Goal: Task Accomplishment & Management: Manage account settings

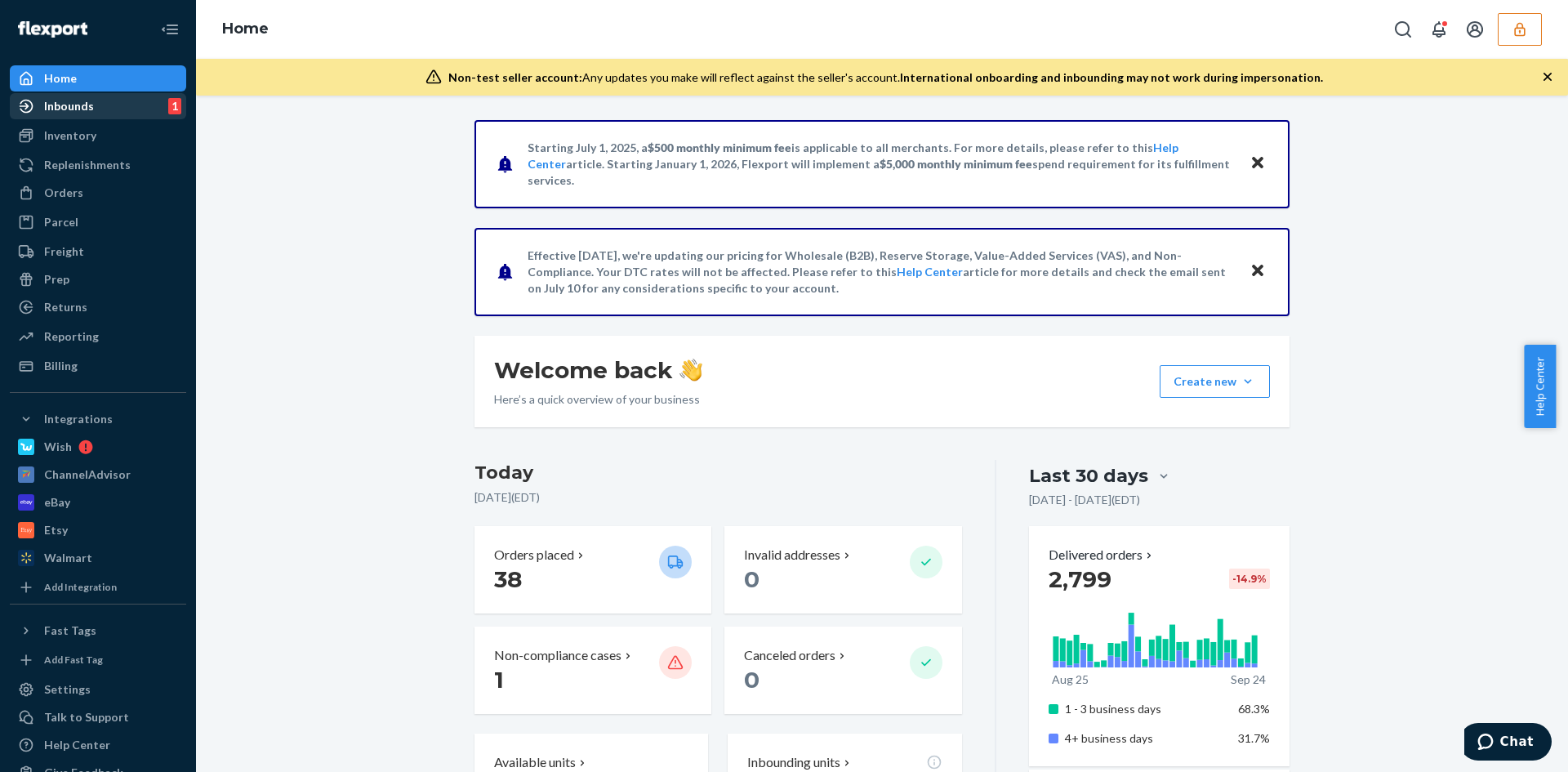
click at [46, 99] on div "Inbounds" at bounding box center [69, 106] width 50 height 17
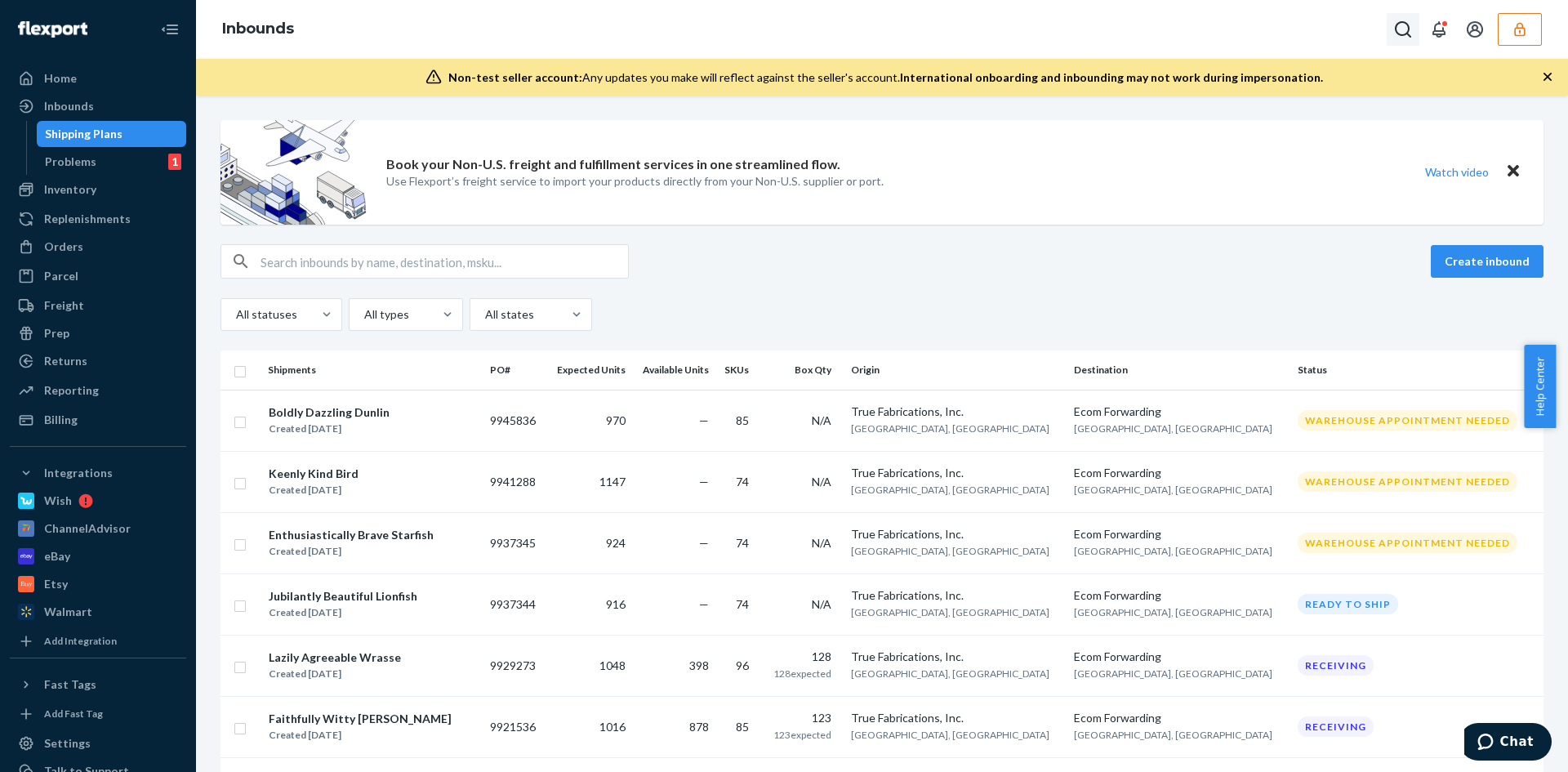
click at [1410, 44] on button "Open Search Box" at bounding box center [1403, 29] width 33 height 33
click at [1261, 33] on input "Search Input" at bounding box center [1283, 29] width 201 height 17
type input "i"
click at [1527, 25] on icon "button" at bounding box center [1520, 29] width 17 height 17
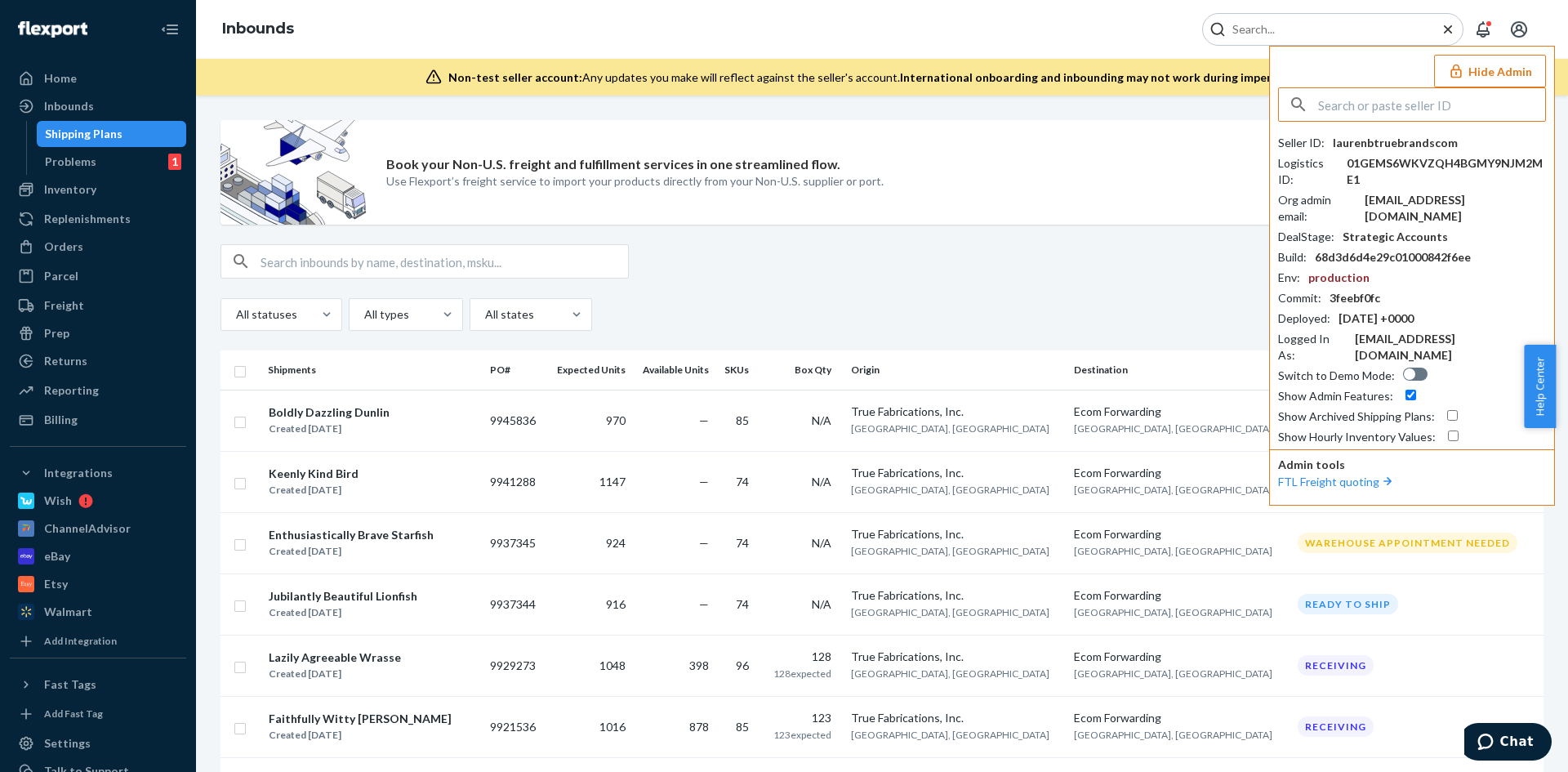
click at [1355, 111] on input "text" at bounding box center [1432, 104] width 227 height 33
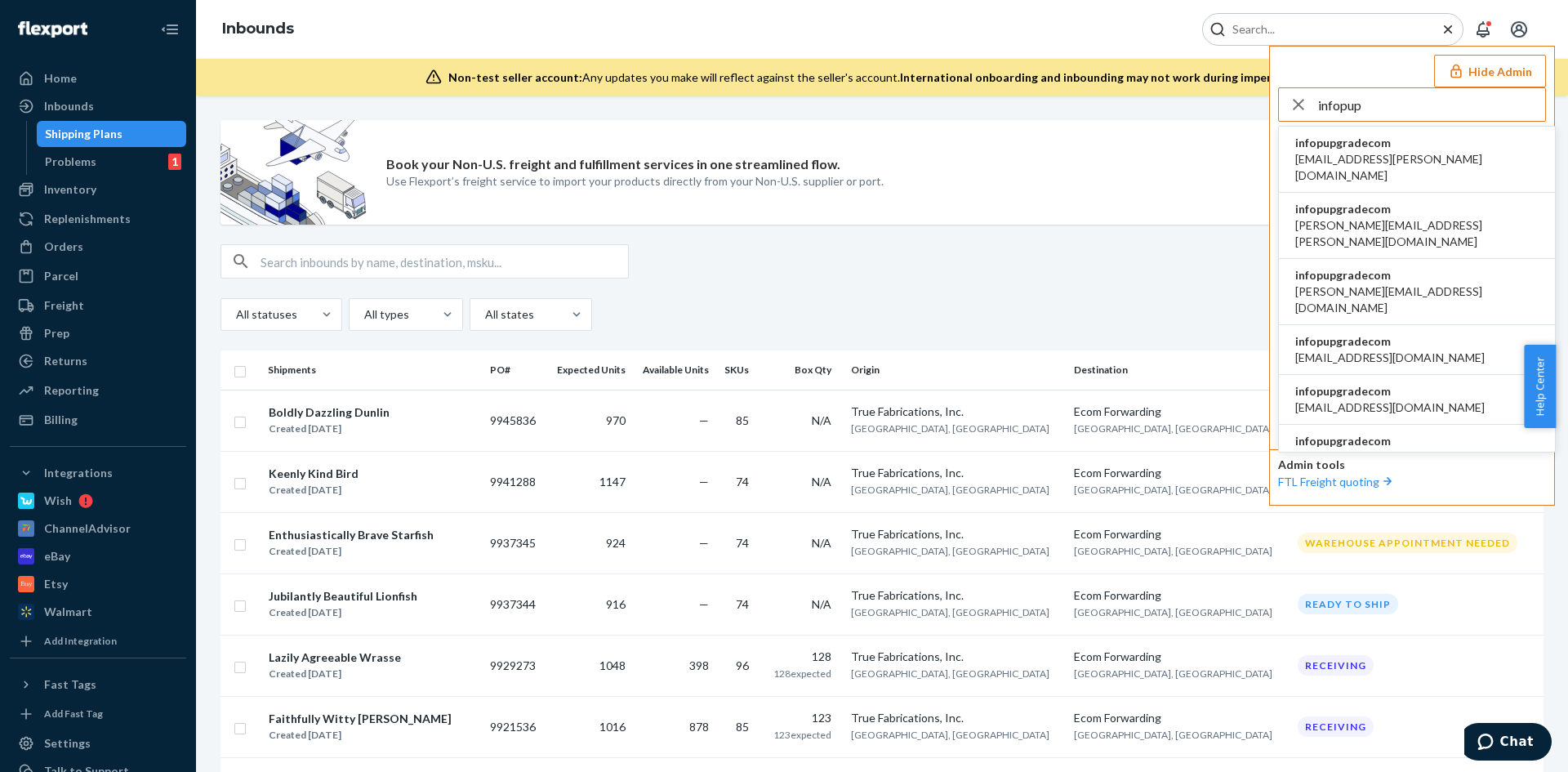
type input "infopup"
click at [1390, 149] on span "infopupgradecom" at bounding box center [1416, 143] width 244 height 17
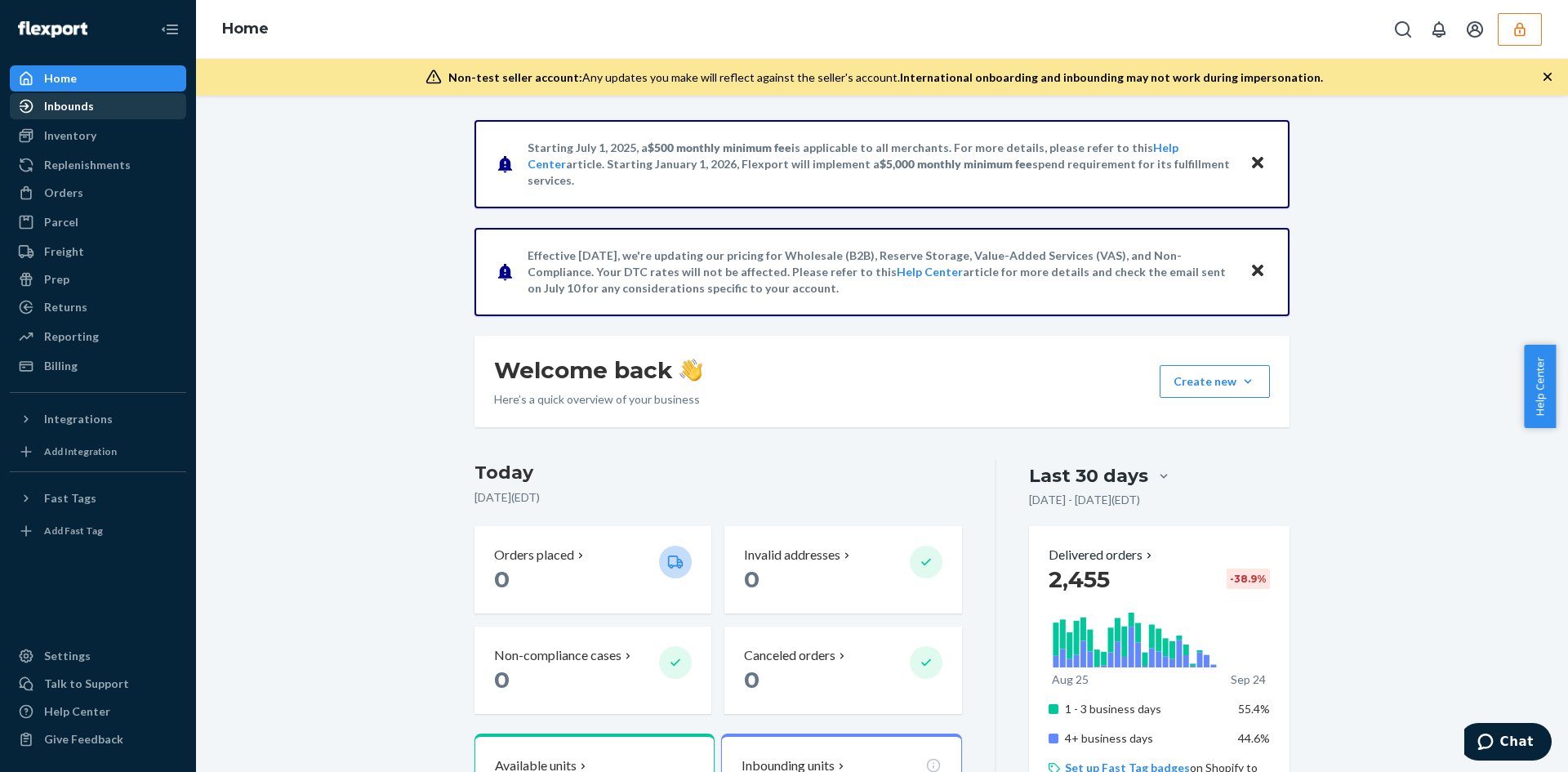
click at [75, 110] on div "Inbounds" at bounding box center [69, 106] width 50 height 17
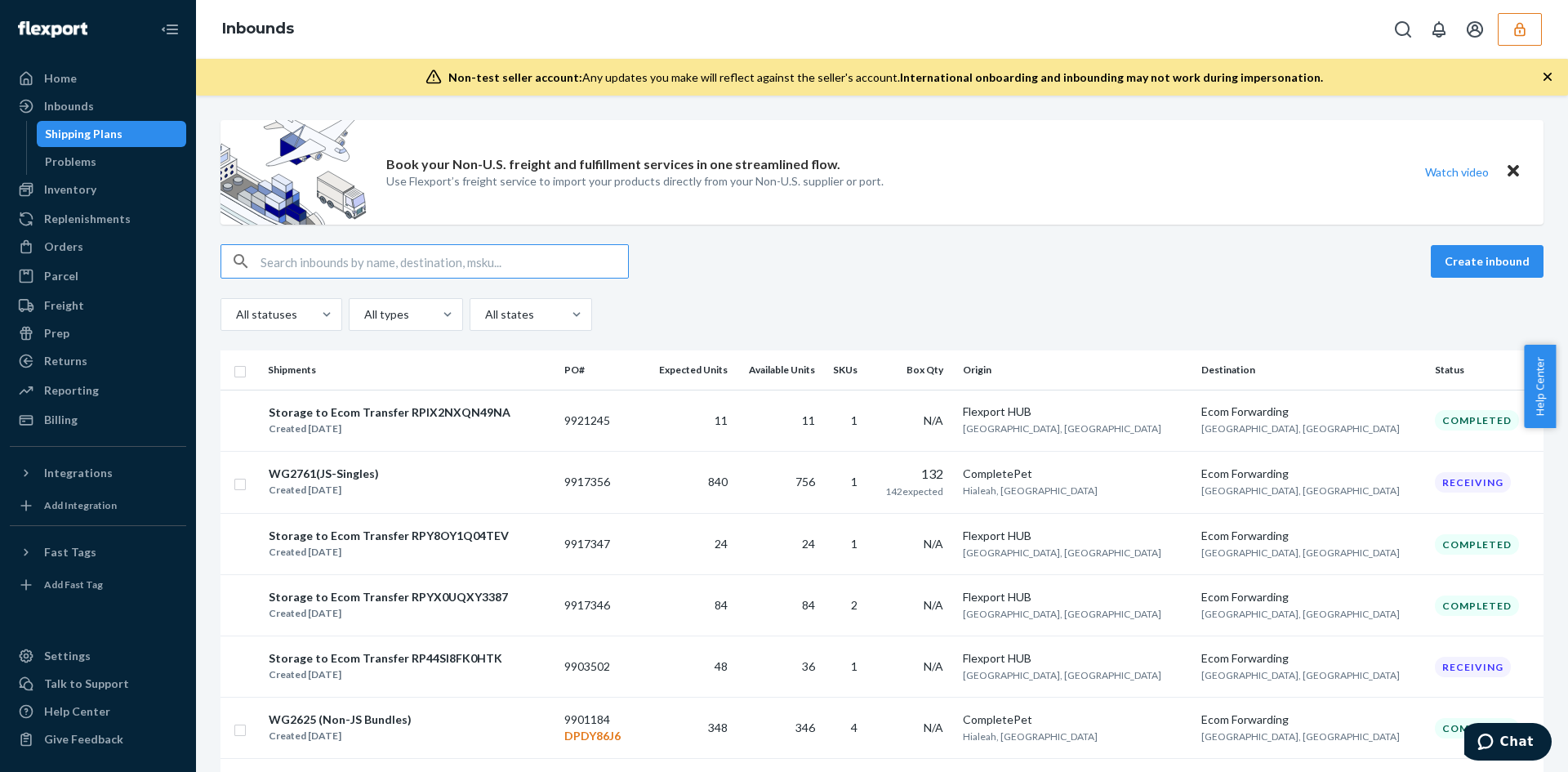
click at [322, 260] on input "text" at bounding box center [444, 261] width 368 height 33
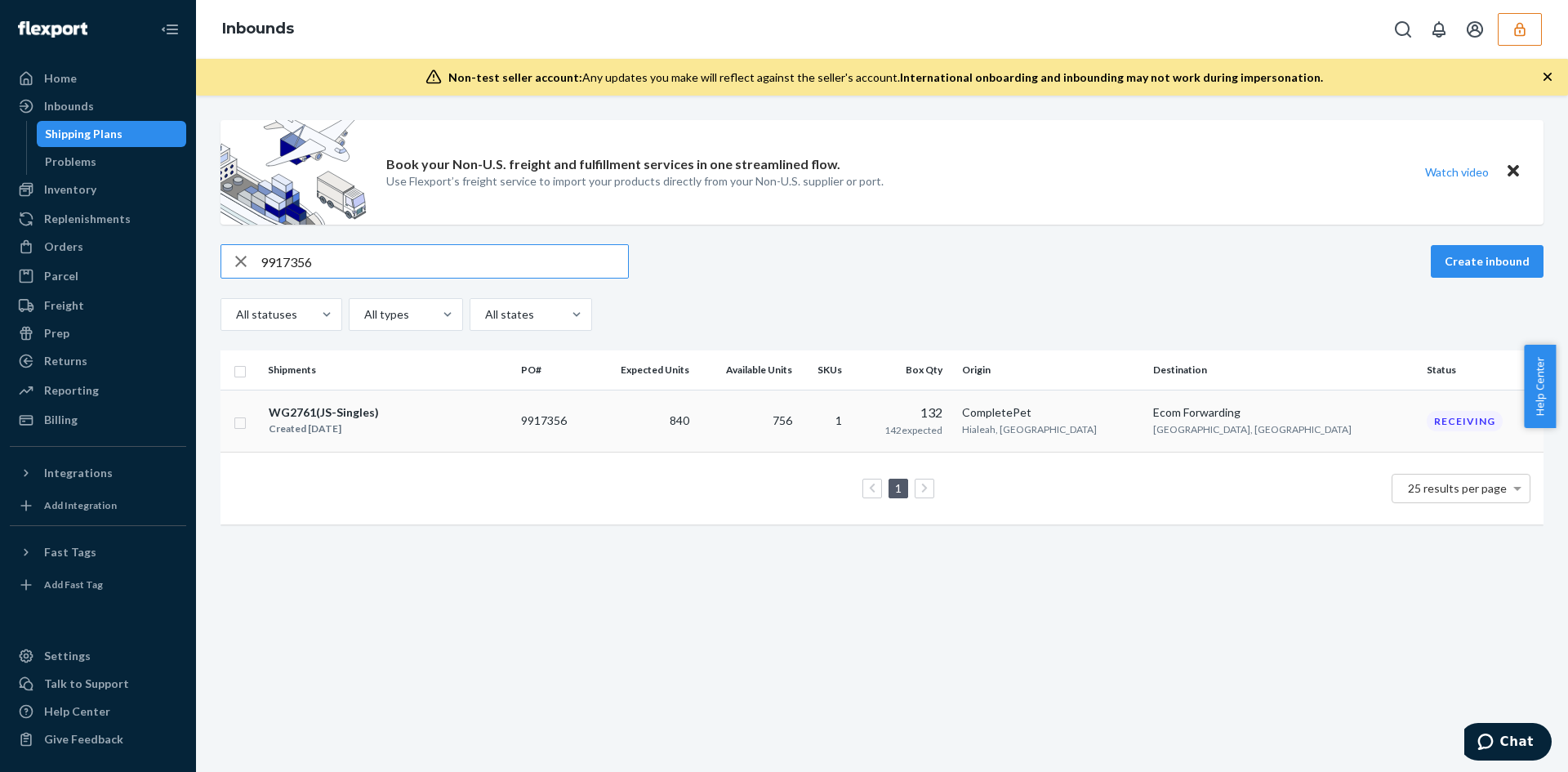
type input "9917356"
click at [1147, 435] on td "CompletePet Hialeah, [GEOGRAPHIC_DATA]" at bounding box center [1051, 420] width 191 height 63
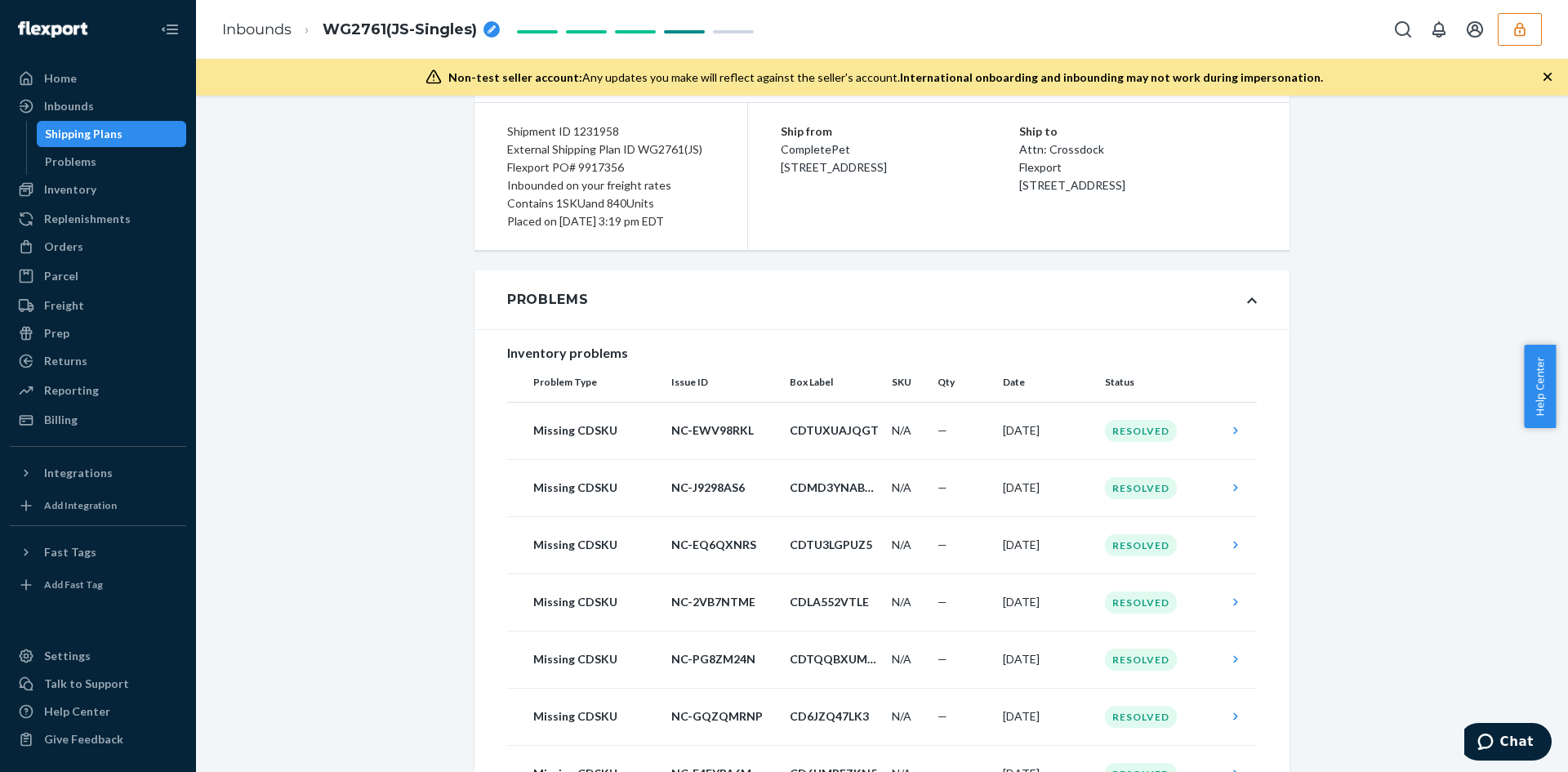
scroll to position [64, 0]
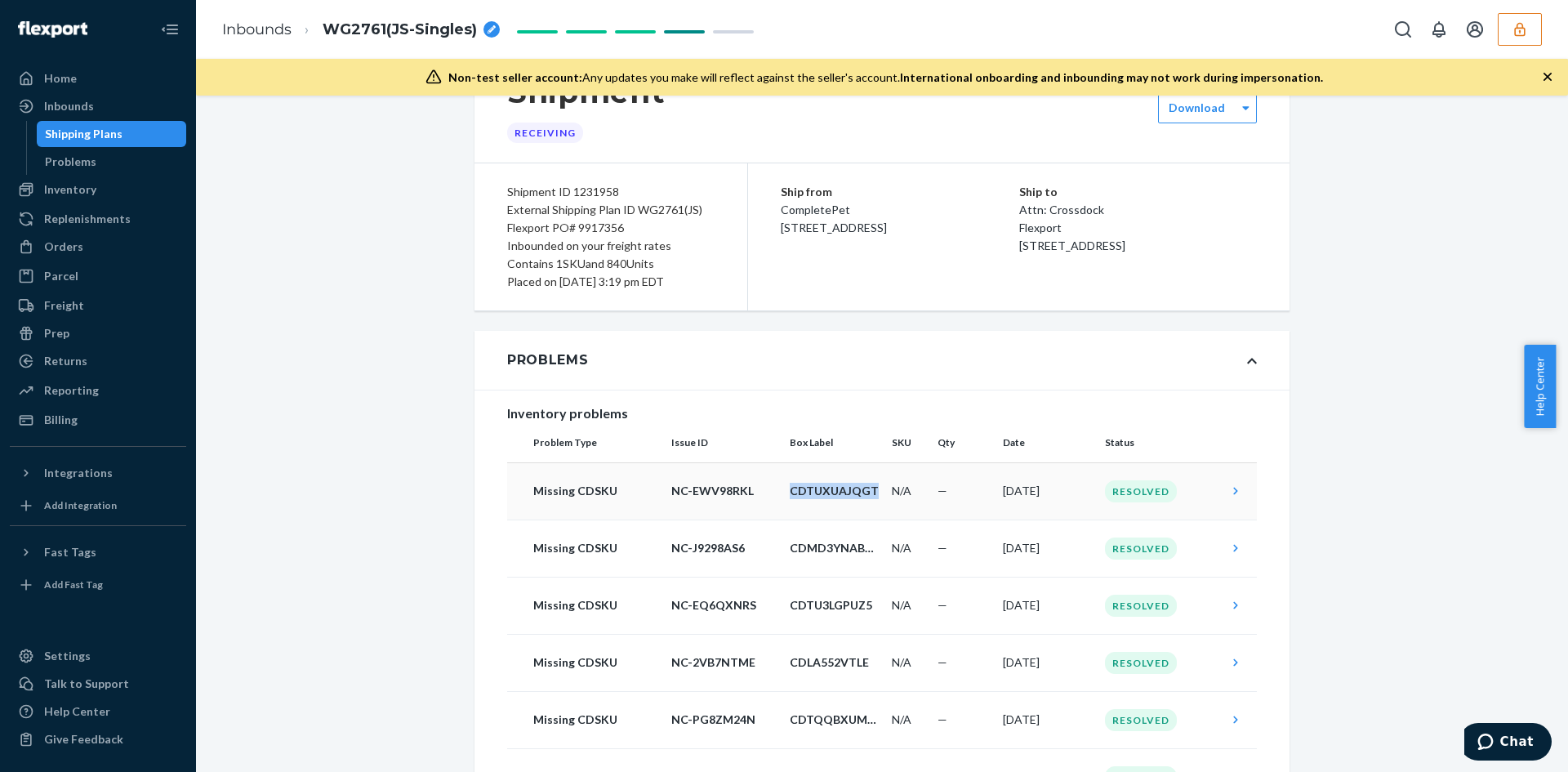
drag, startPoint x: 865, startPoint y: 493, endPoint x: 788, endPoint y: 501, distance: 77.4
click at [788, 501] on td "CDTUXUAJQGT" at bounding box center [835, 491] width 102 height 57
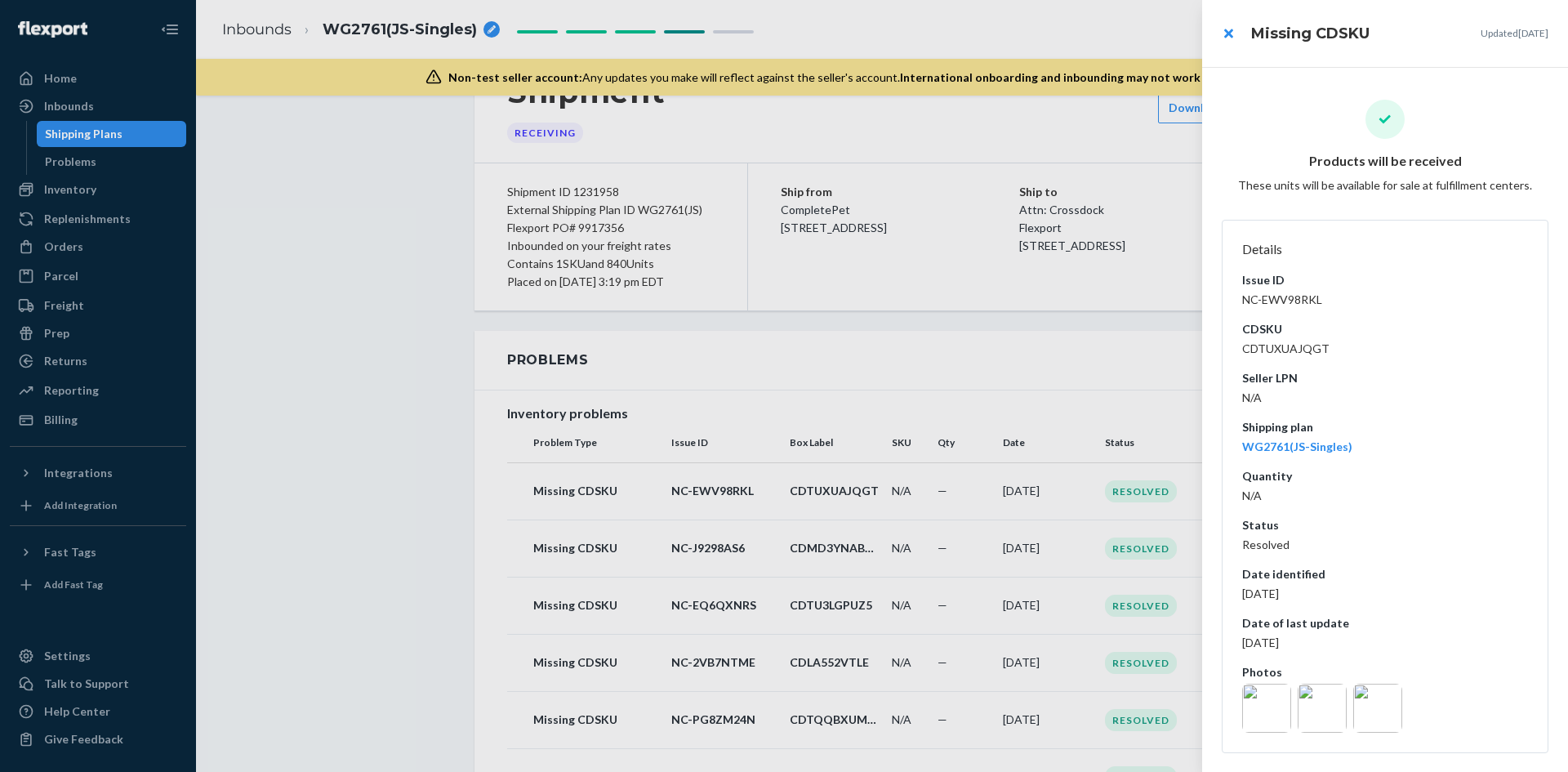
click at [817, 488] on div at bounding box center [784, 386] width 1568 height 772
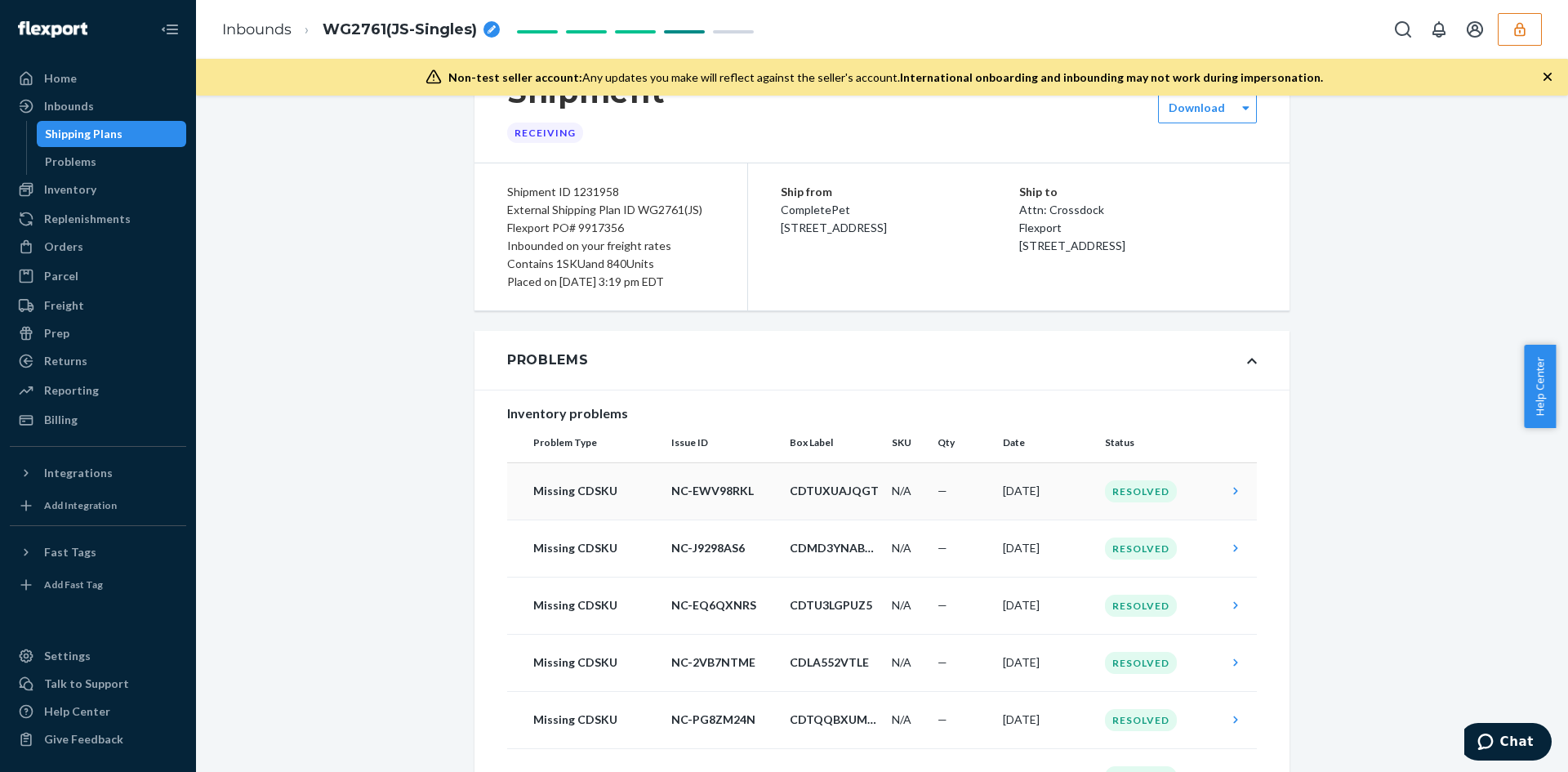
click at [794, 488] on p "CDTUXUAJQGT" at bounding box center [834, 492] width 89 height 17
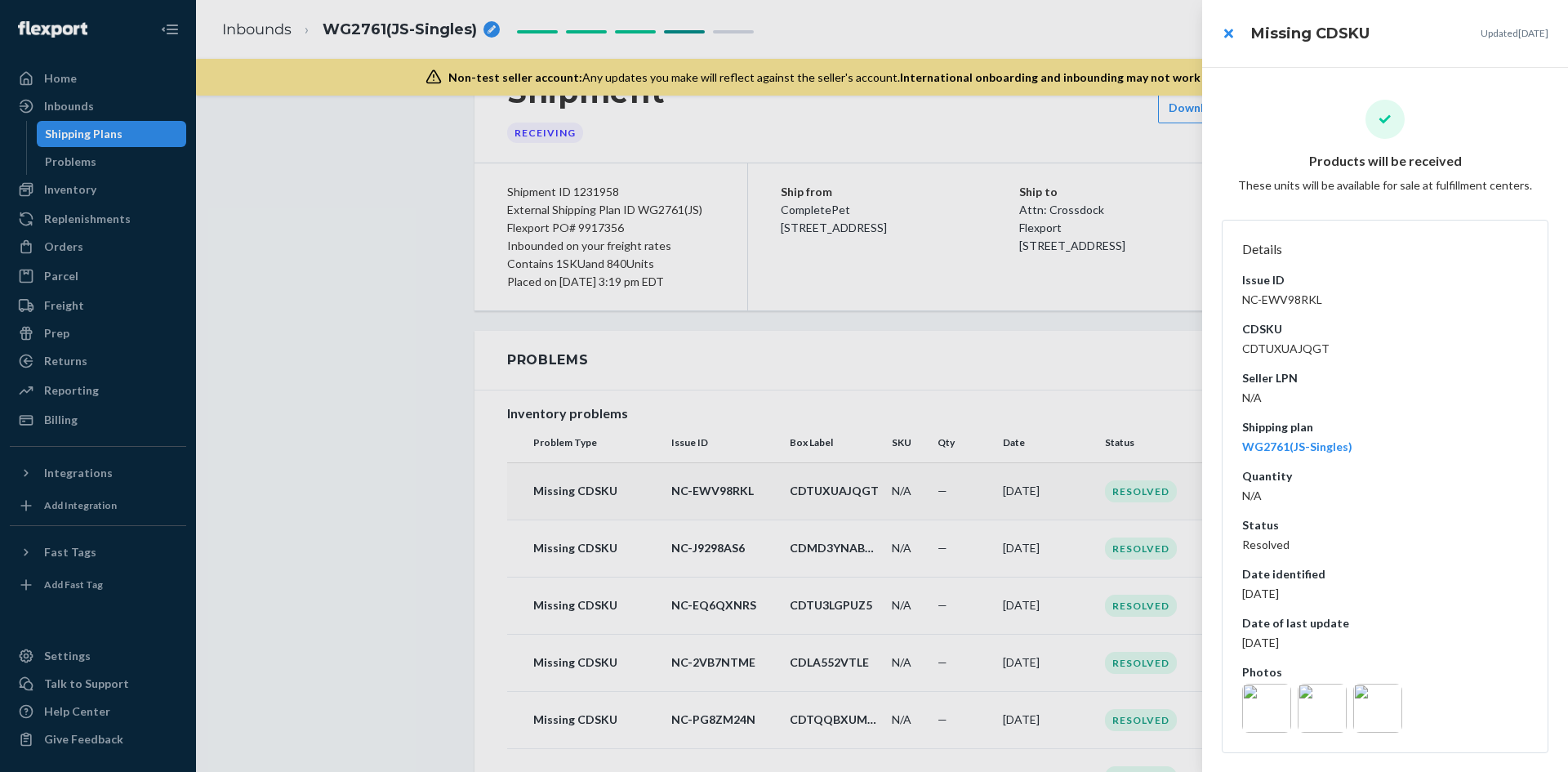
click at [794, 488] on div at bounding box center [784, 386] width 1568 height 772
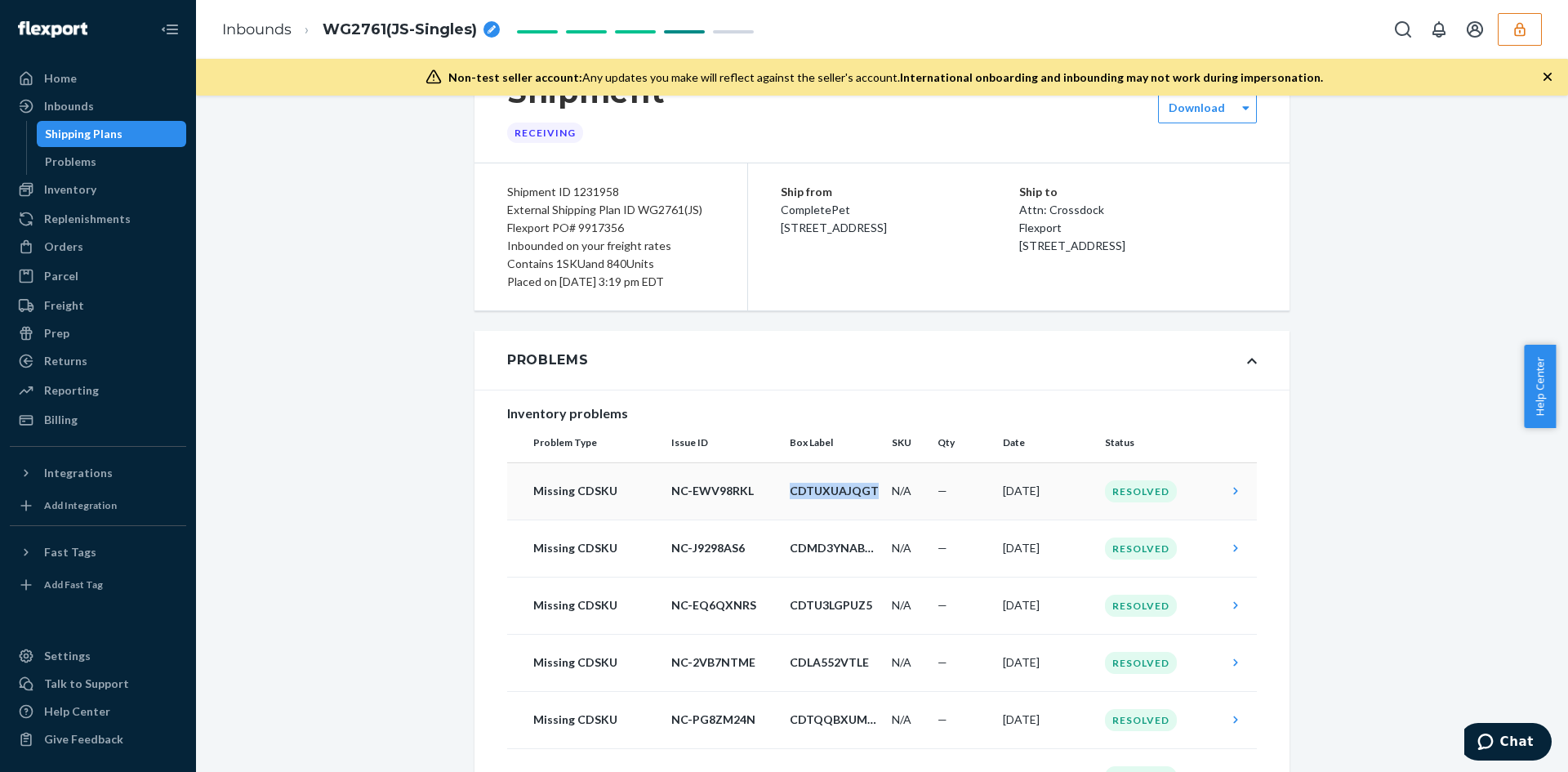
click at [794, 488] on p "CDTUXUAJQGT" at bounding box center [834, 492] width 89 height 17
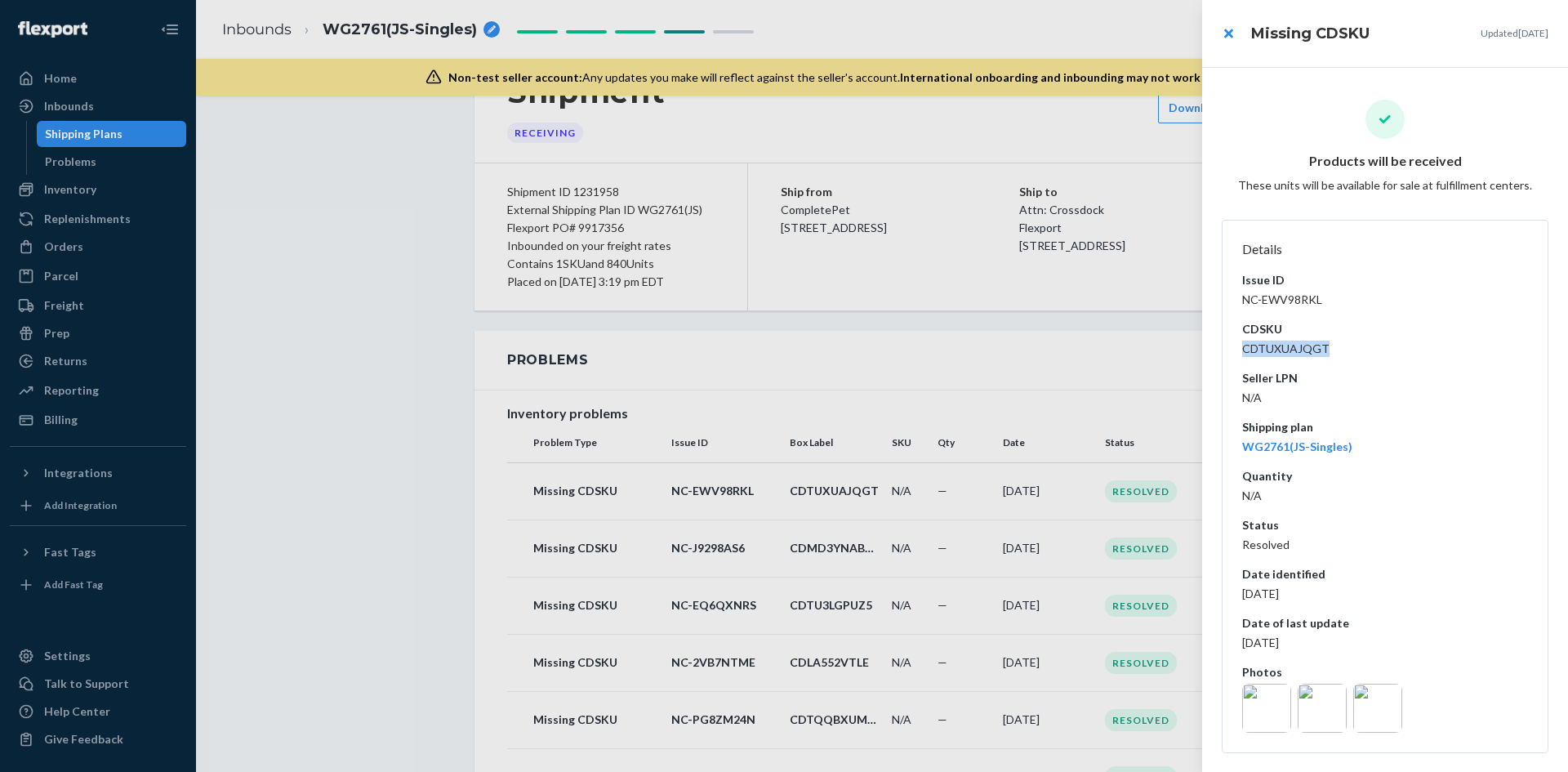
drag, startPoint x: 1330, startPoint y: 348, endPoint x: 1245, endPoint y: 354, distance: 85.2
click at [1245, 354] on dd "CDTUXUAJQGT" at bounding box center [1385, 349] width 285 height 17
copy dd "CDTUXUAJQGT"
click at [1269, 708] on img at bounding box center [1267, 708] width 49 height 49
click at [1334, 708] on img at bounding box center [1322, 708] width 49 height 49
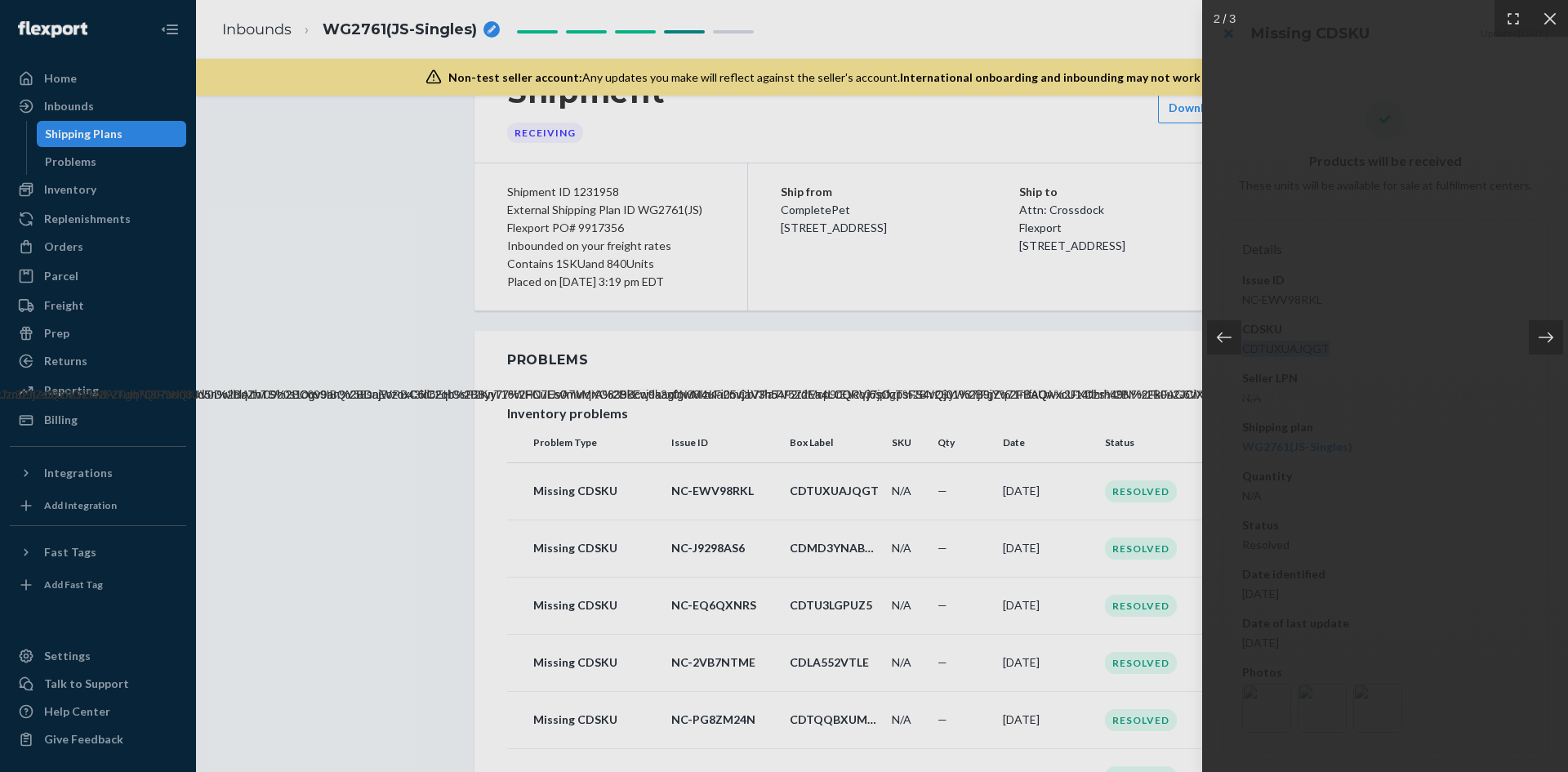
click at [1367, 705] on div at bounding box center [1385, 386] width 366 height 772
click at [1370, 702] on img at bounding box center [1378, 708] width 49 height 49
click at [1319, 703] on div at bounding box center [1385, 386] width 366 height 772
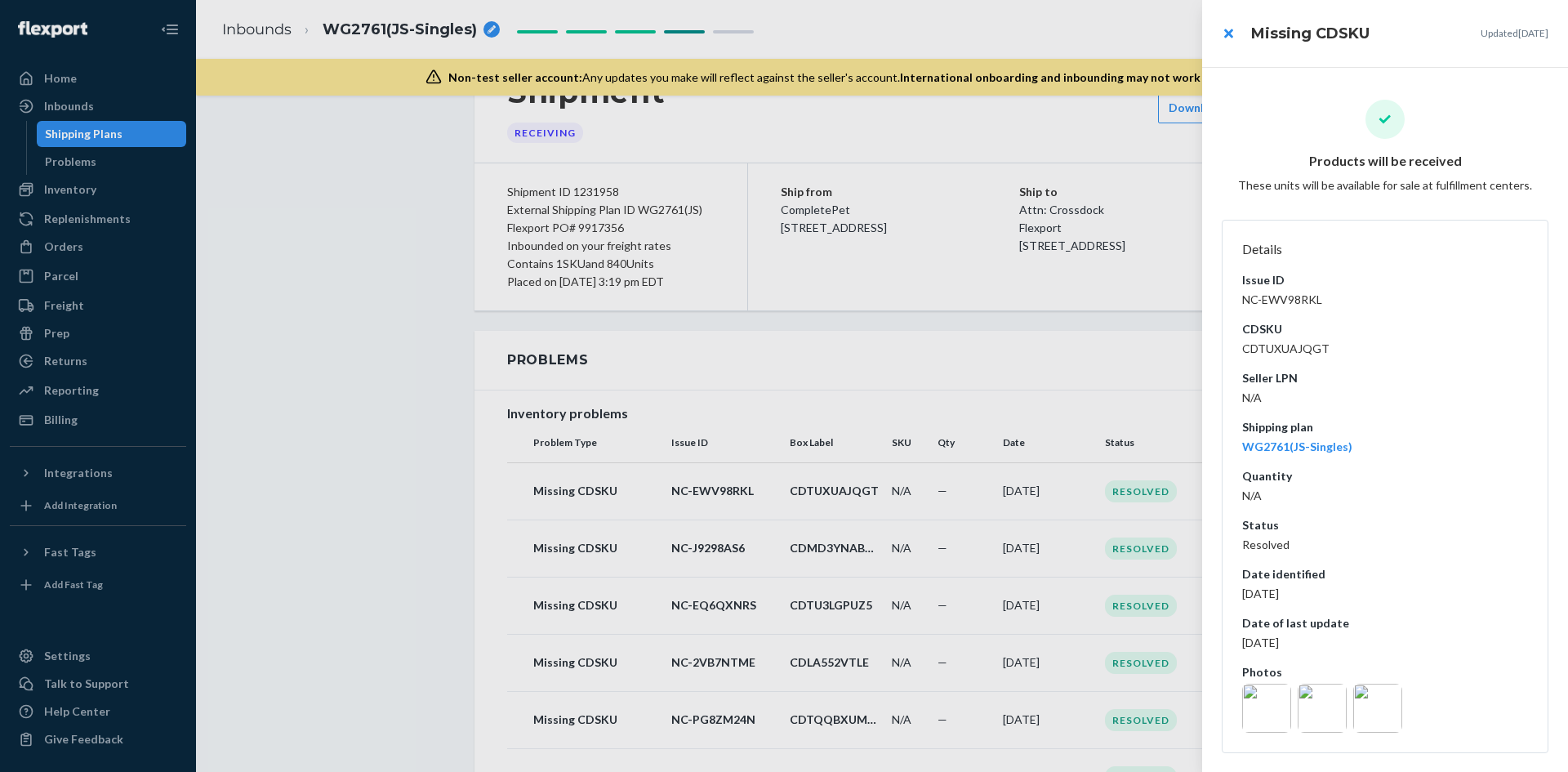
click at [1279, 311] on div "Details Issue ID NC-EWV98RKL CDSKU CDTUXUAJQGT Seller LPN N/A Shipping plan WG2…" at bounding box center [1385, 486] width 285 height 506
drag, startPoint x: 1324, startPoint y: 301, endPoint x: 1240, endPoint y: 301, distance: 84.0
click at [1240, 301] on dl "Details Issue ID NC-EWV98RKL CDSKU CDTUXUAJQGT Seller LPN N/A Shipping plan WG2…" at bounding box center [1385, 486] width 326 height 533
copy dd "NC-EWV98RKL"
click at [1384, 262] on div "Details Issue ID NC-EWV98RKL CDSKU CDTUXUAJQGT Seller LPN N/A Shipping plan WG2…" at bounding box center [1385, 486] width 285 height 506
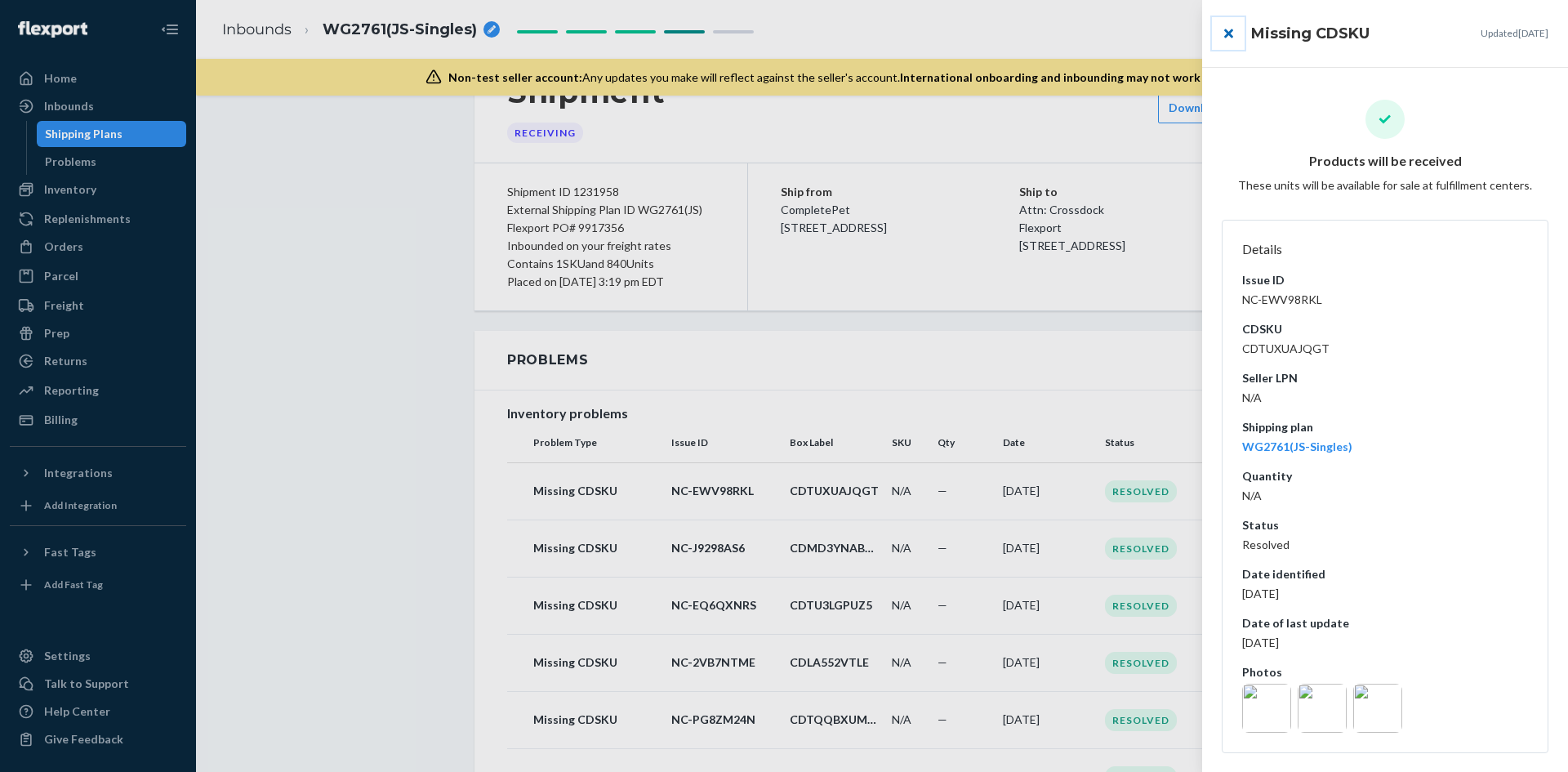
click at [1234, 28] on button "close" at bounding box center [1228, 33] width 33 height 33
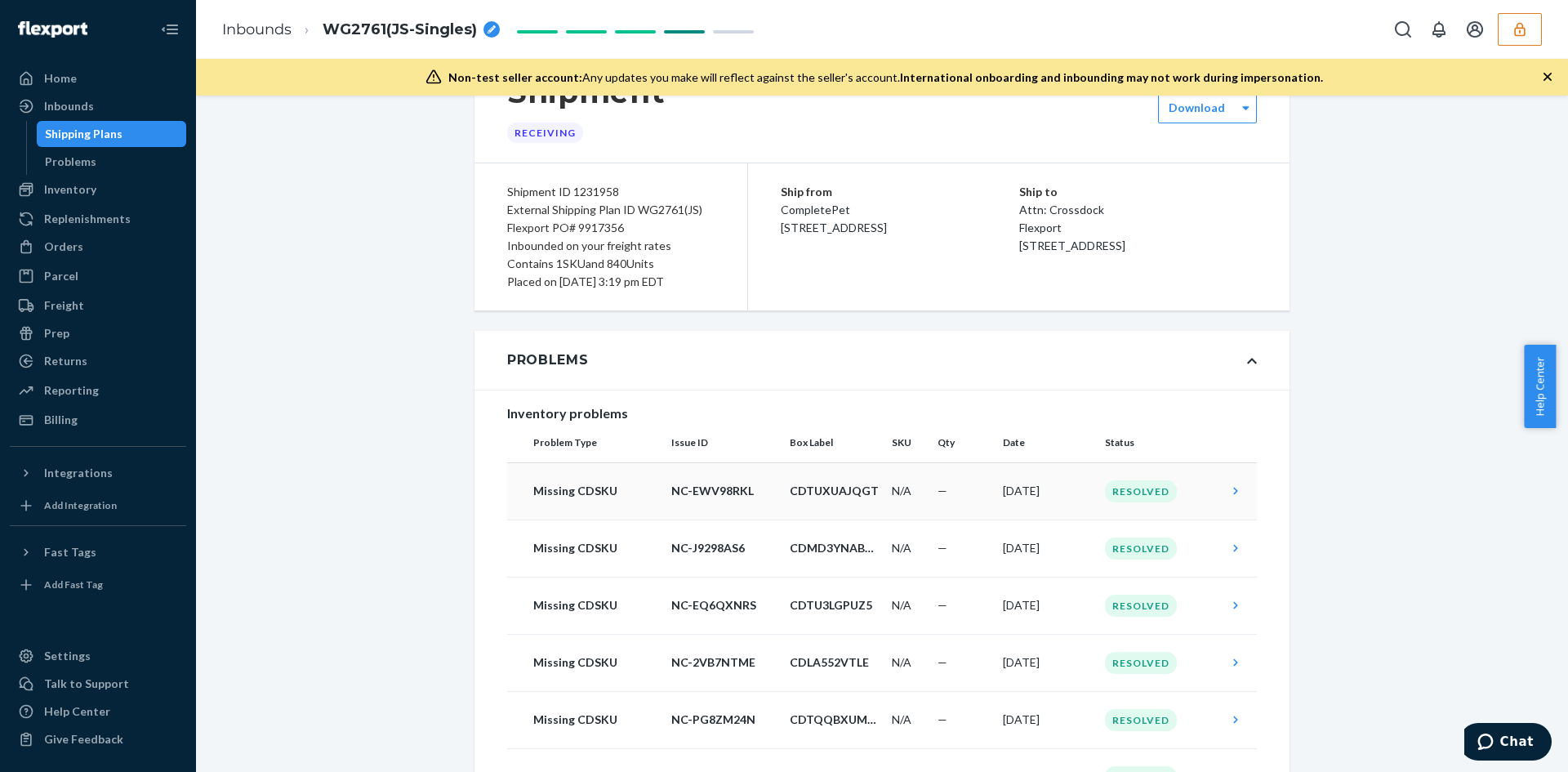
click at [714, 491] on p "NC-EWV98RKL" at bounding box center [724, 492] width 105 height 17
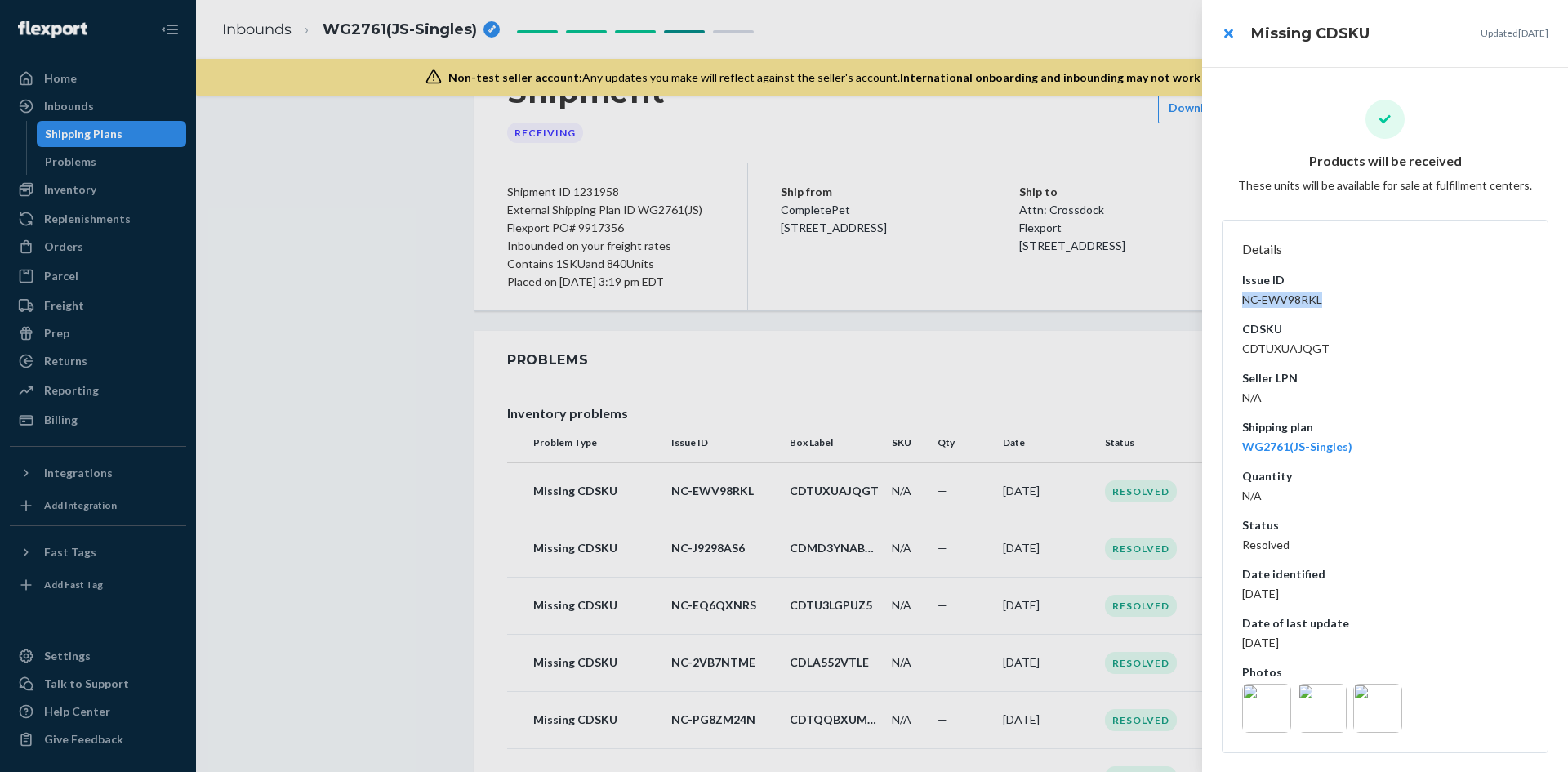
drag, startPoint x: 1326, startPoint y: 305, endPoint x: 1244, endPoint y: 305, distance: 82.0
click at [1244, 305] on dd "NC-EWV98RKL" at bounding box center [1385, 300] width 285 height 17
click at [1346, 322] on dt "CDSKU" at bounding box center [1385, 329] width 285 height 17
click at [1077, 414] on div at bounding box center [784, 386] width 1568 height 772
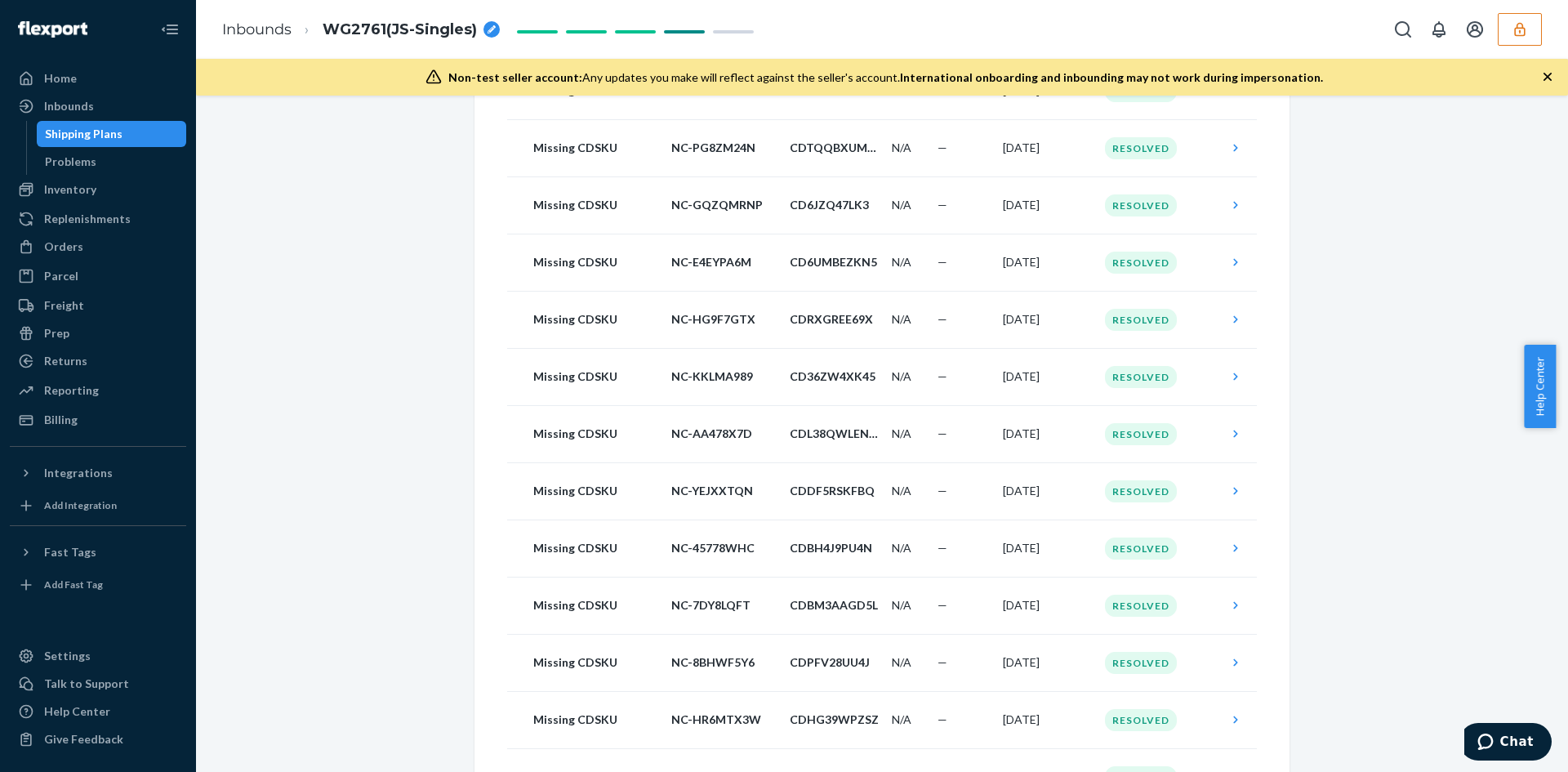
scroll to position [1208, 0]
click at [1058, 476] on td "[DATE]" at bounding box center [1047, 491] width 102 height 57
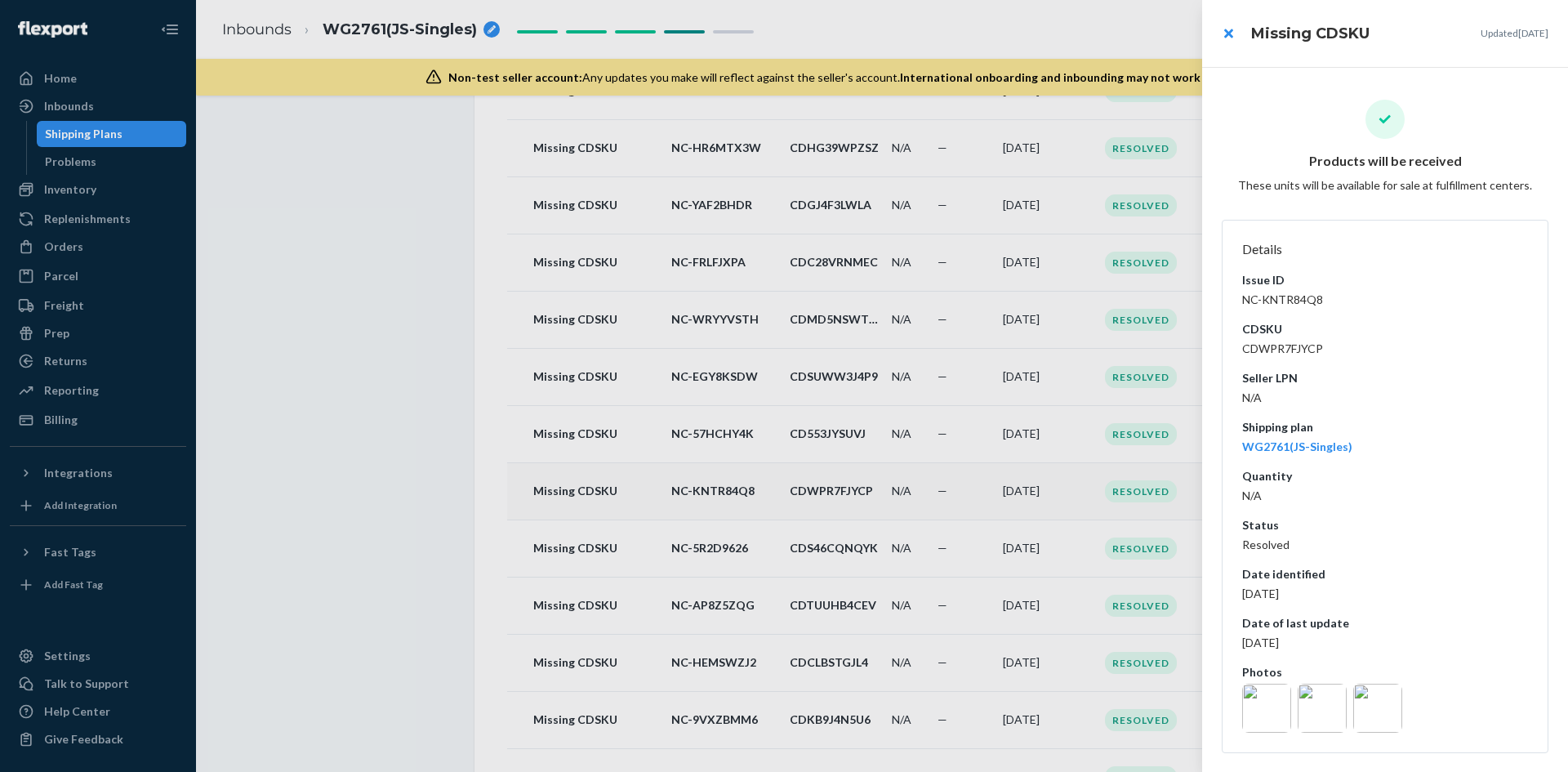
click at [1058, 476] on div at bounding box center [784, 386] width 1568 height 772
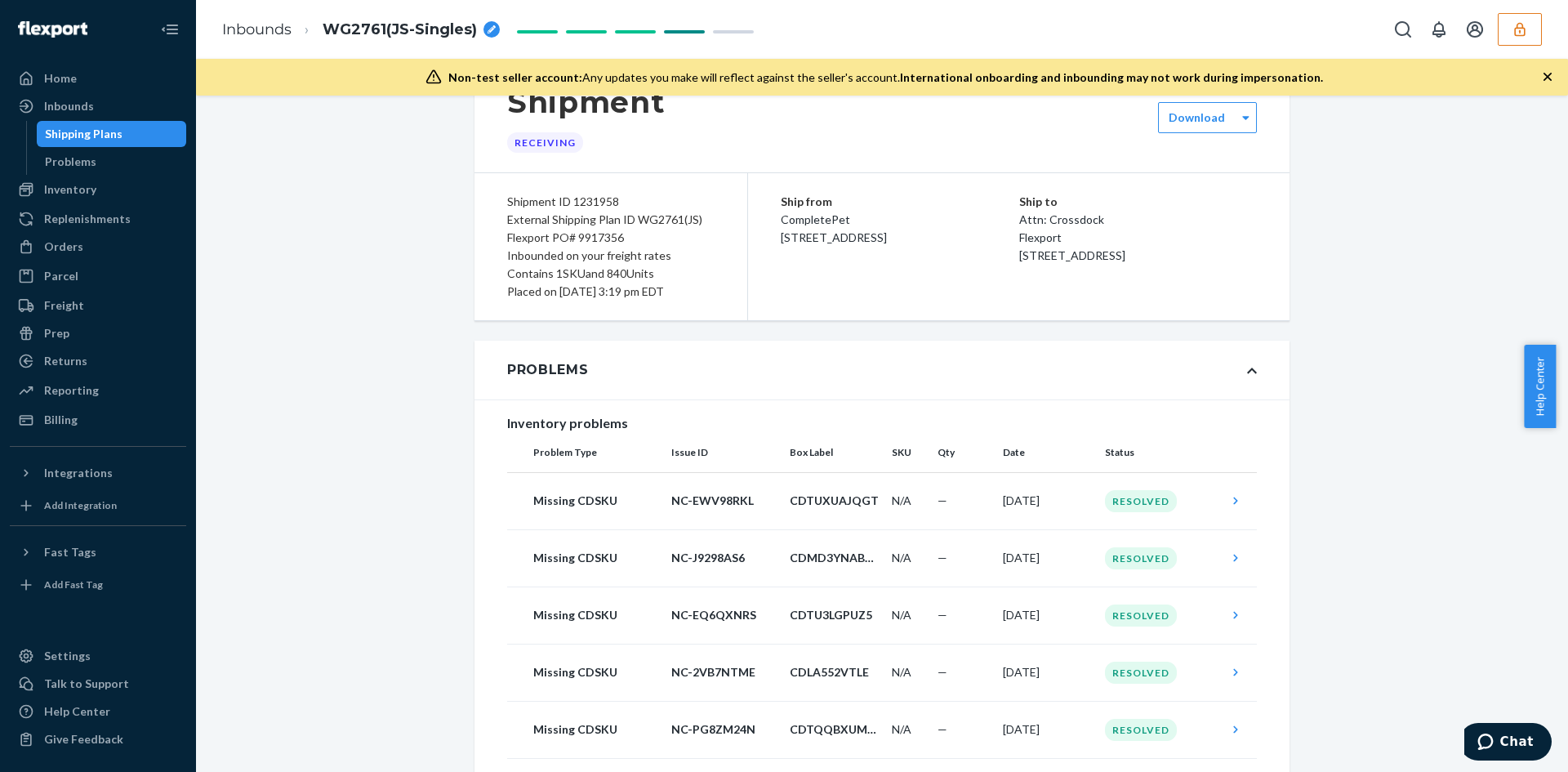
scroll to position [82, 0]
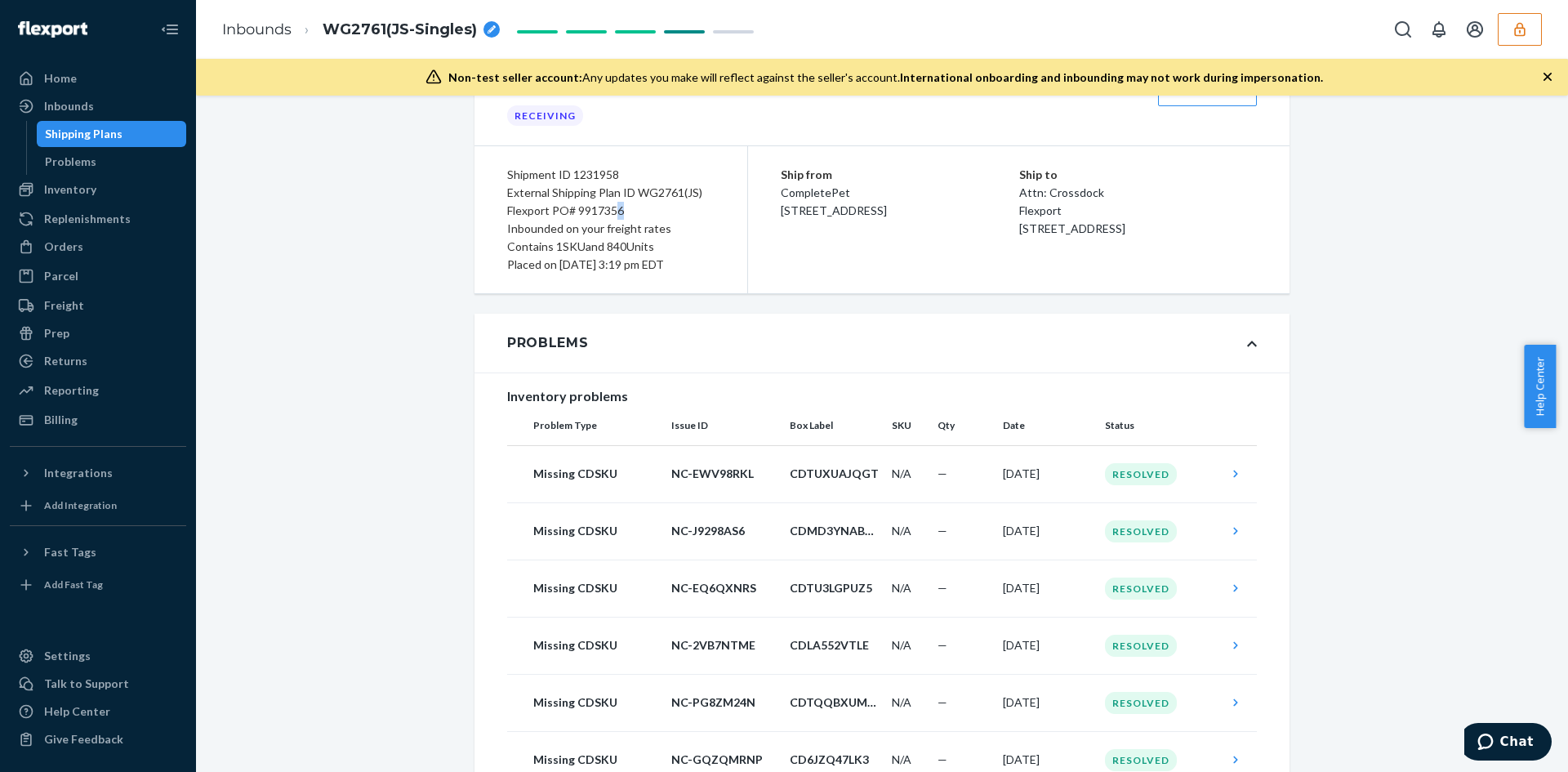
drag, startPoint x: 626, startPoint y: 216, endPoint x: 613, endPoint y: 208, distance: 15.3
click at [613, 208] on div "Flexport PO# 9917356" at bounding box center [611, 210] width 208 height 18
click at [666, 216] on div "Flexport PO# 9917356" at bounding box center [611, 210] width 208 height 18
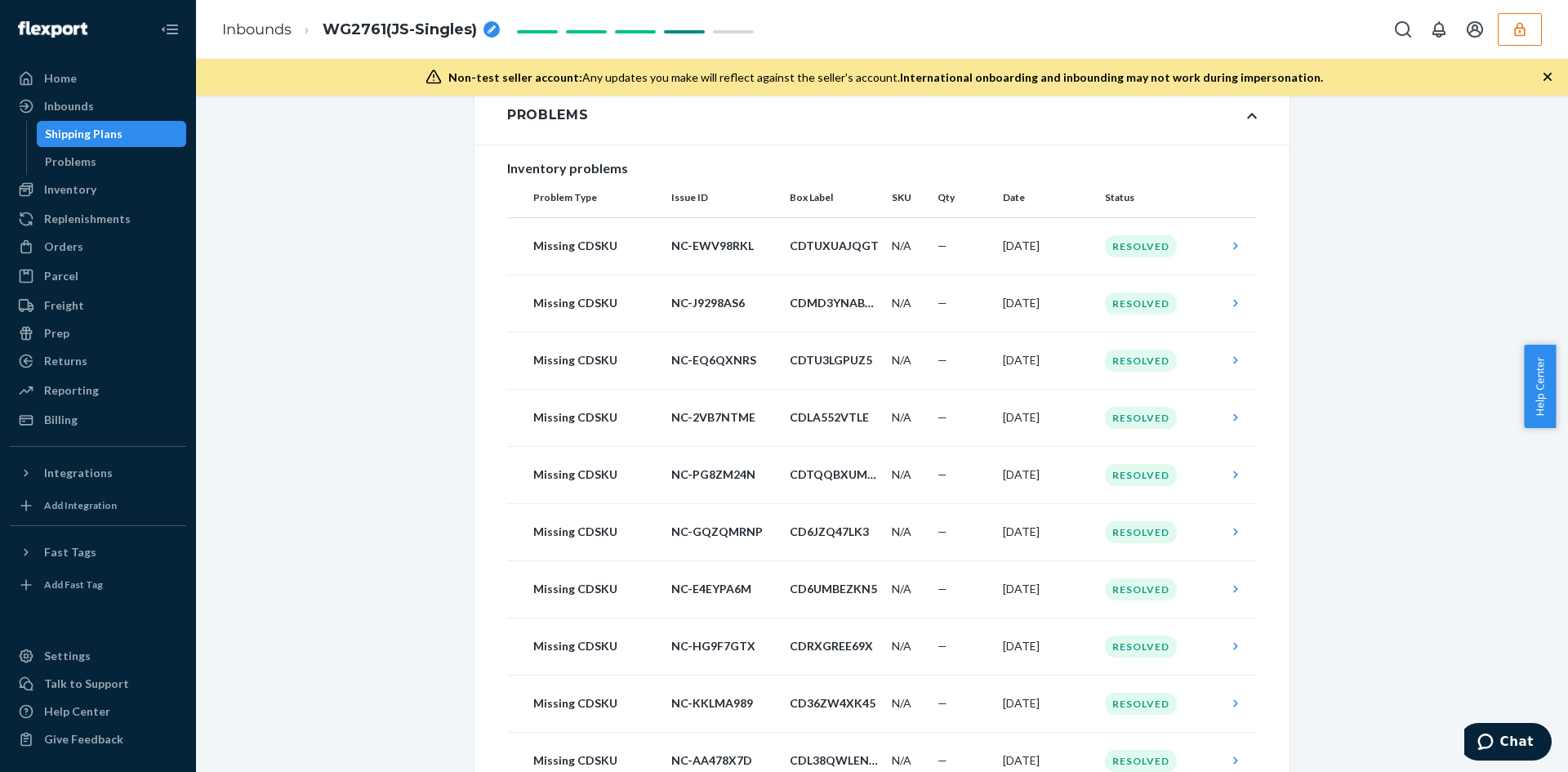
scroll to position [0, 0]
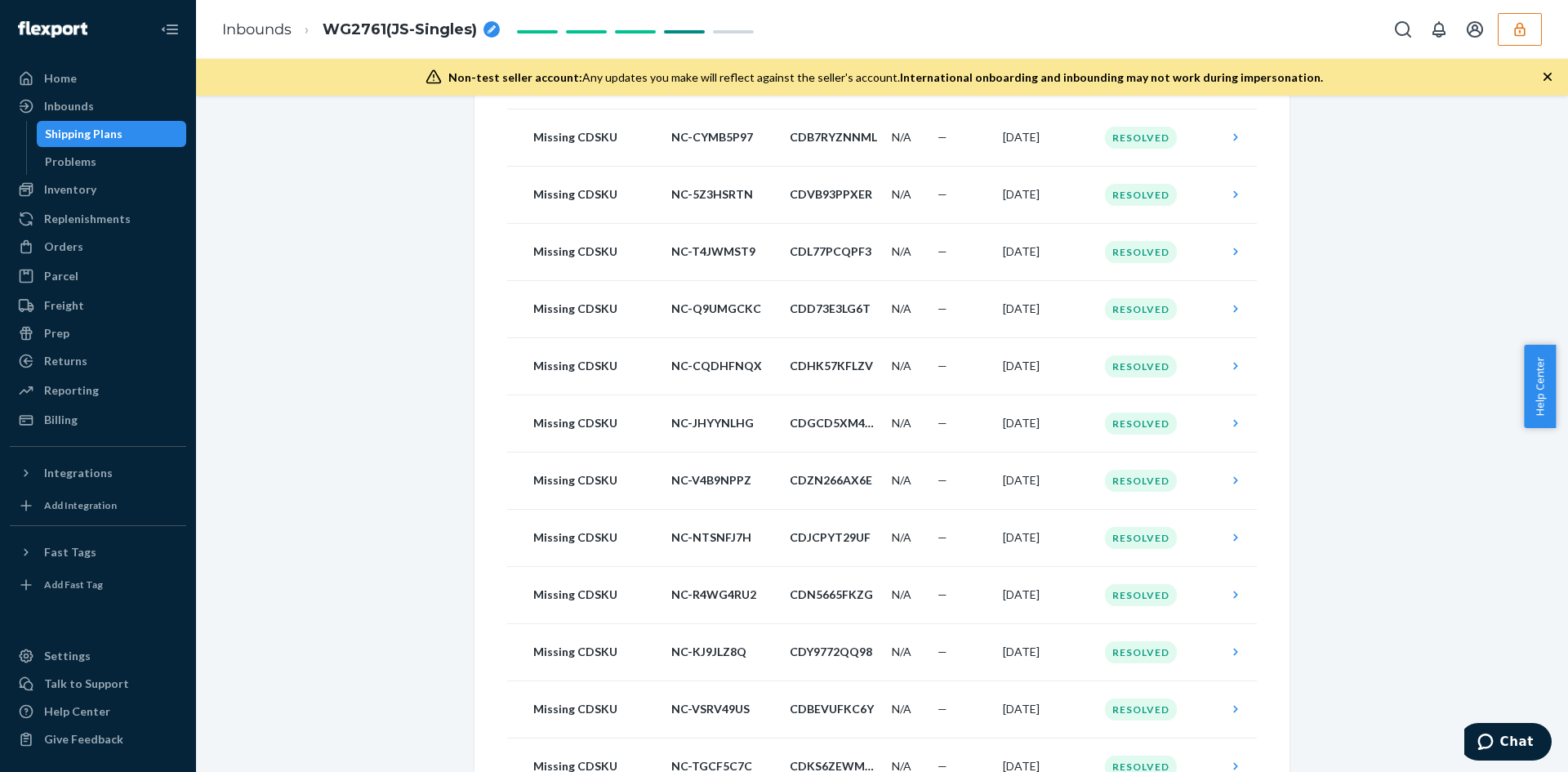
scroll to position [2696, 0]
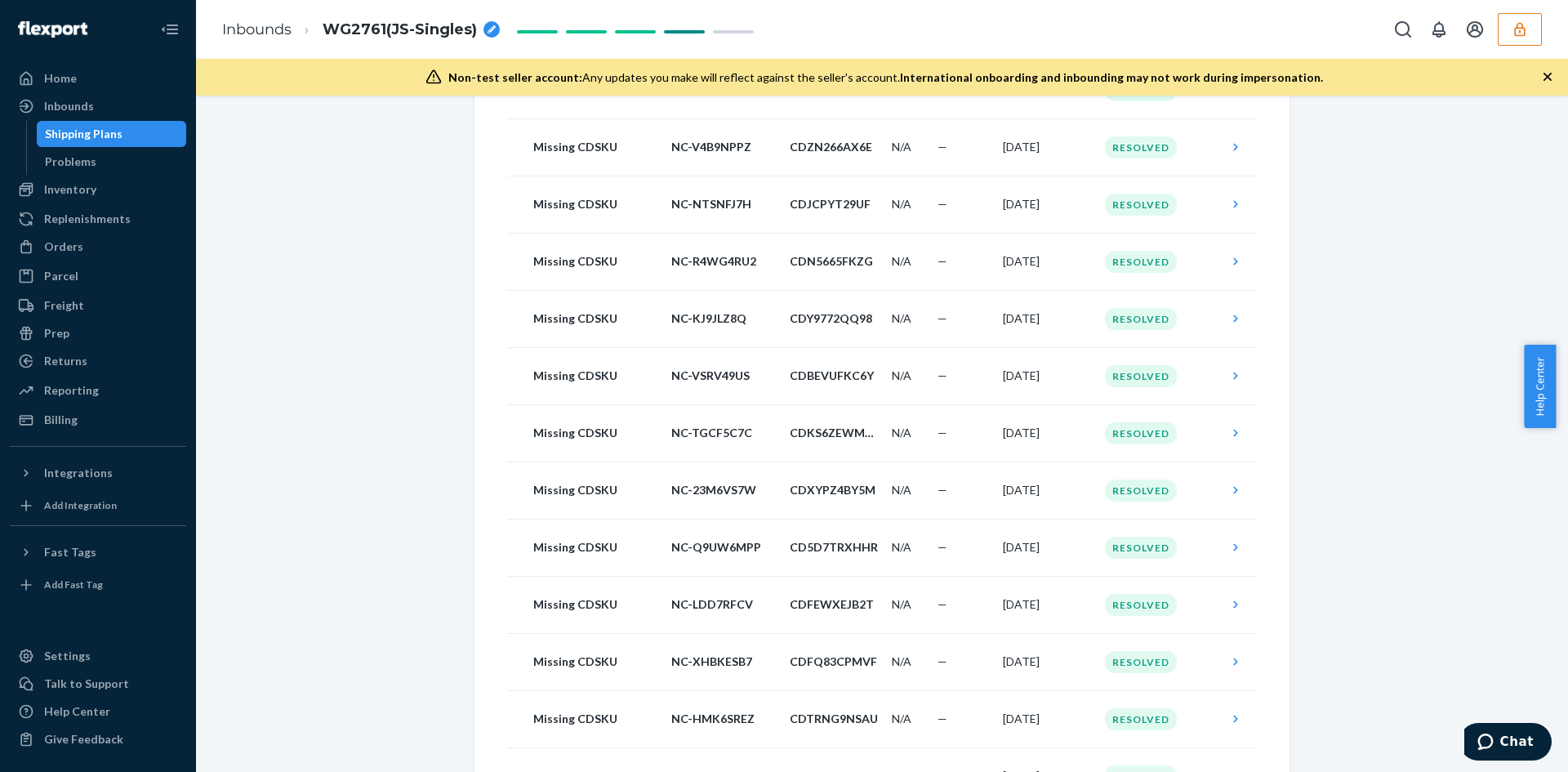
drag, startPoint x: 1563, startPoint y: 377, endPoint x: 1550, endPoint y: 275, distance: 102.8
click at [1555, 182] on body "Home Inbounds Shipping Plans Problems Inventory Products Replenishments Orders …" at bounding box center [784, 386] width 1568 height 772
drag, startPoint x: 1561, startPoint y: 383, endPoint x: 1561, endPoint y: 270, distance: 113.0
click at [1555, 270] on body "Home Inbounds Shipping Plans Problems Inventory Products Replenishments Orders …" at bounding box center [784, 386] width 1568 height 772
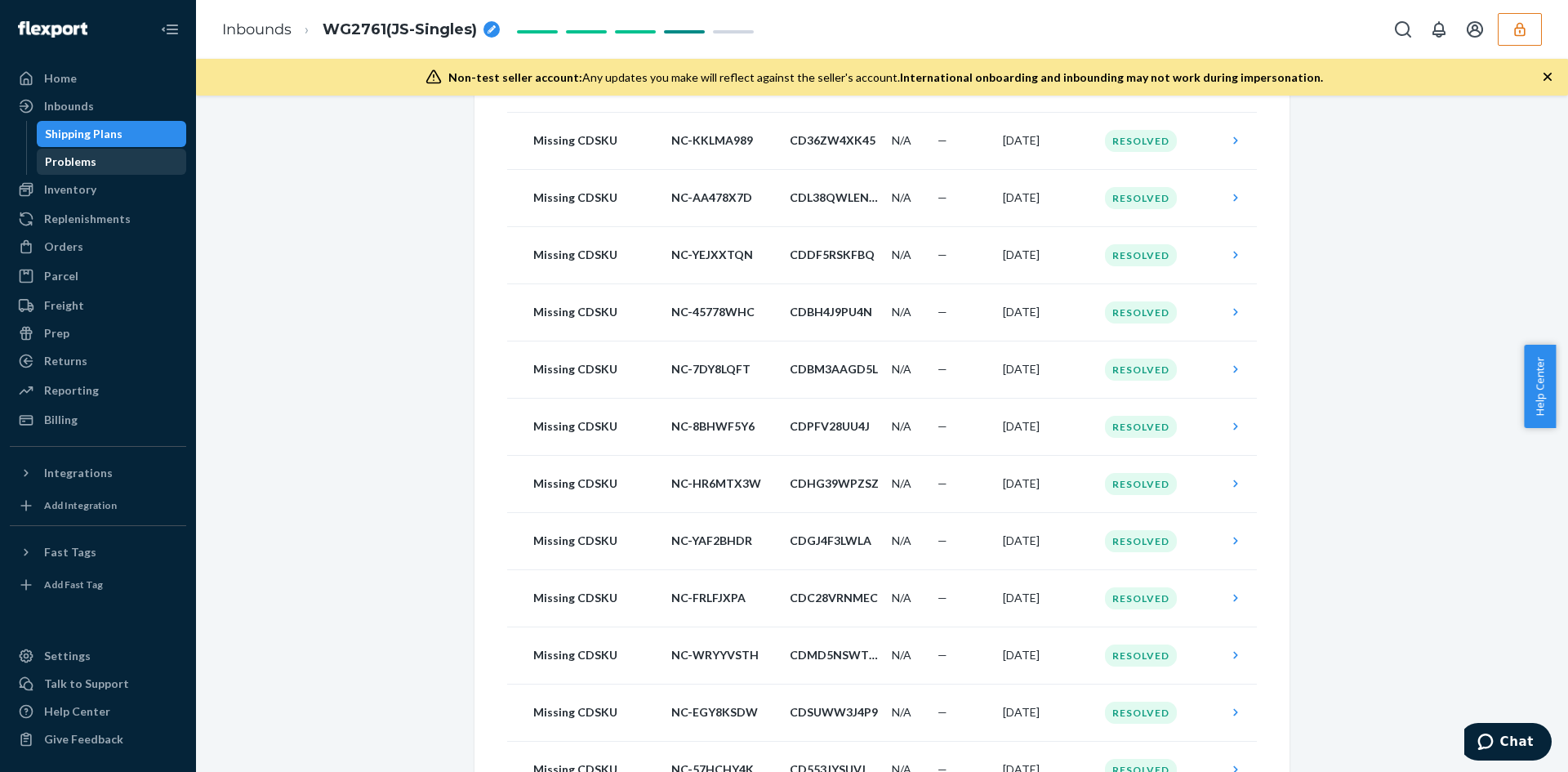
scroll to position [898, 0]
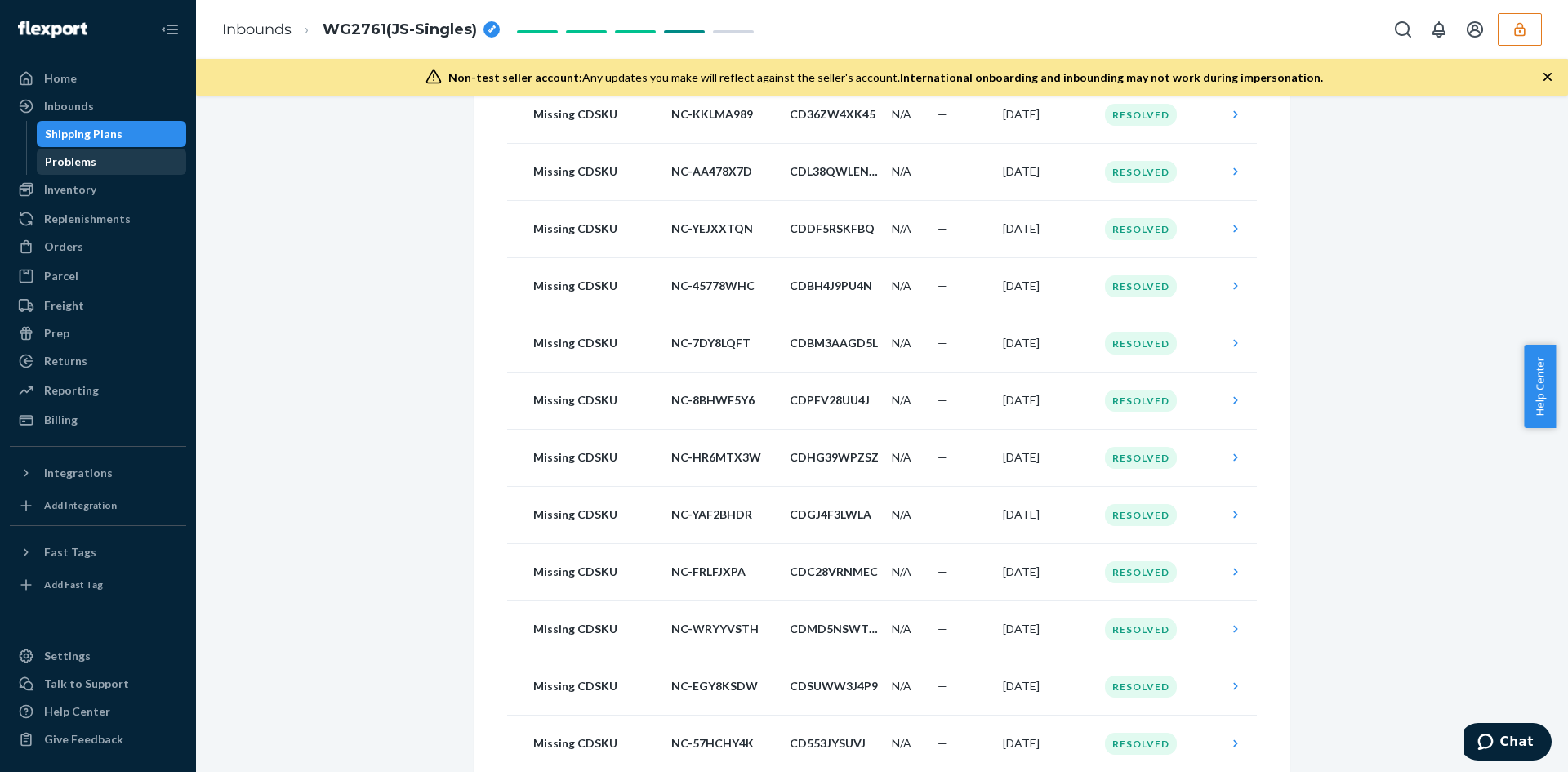
drag, startPoint x: 87, startPoint y: 169, endPoint x: 100, endPoint y: 166, distance: 13.3
click at [87, 169] on div "Problems" at bounding box center [70, 162] width 51 height 17
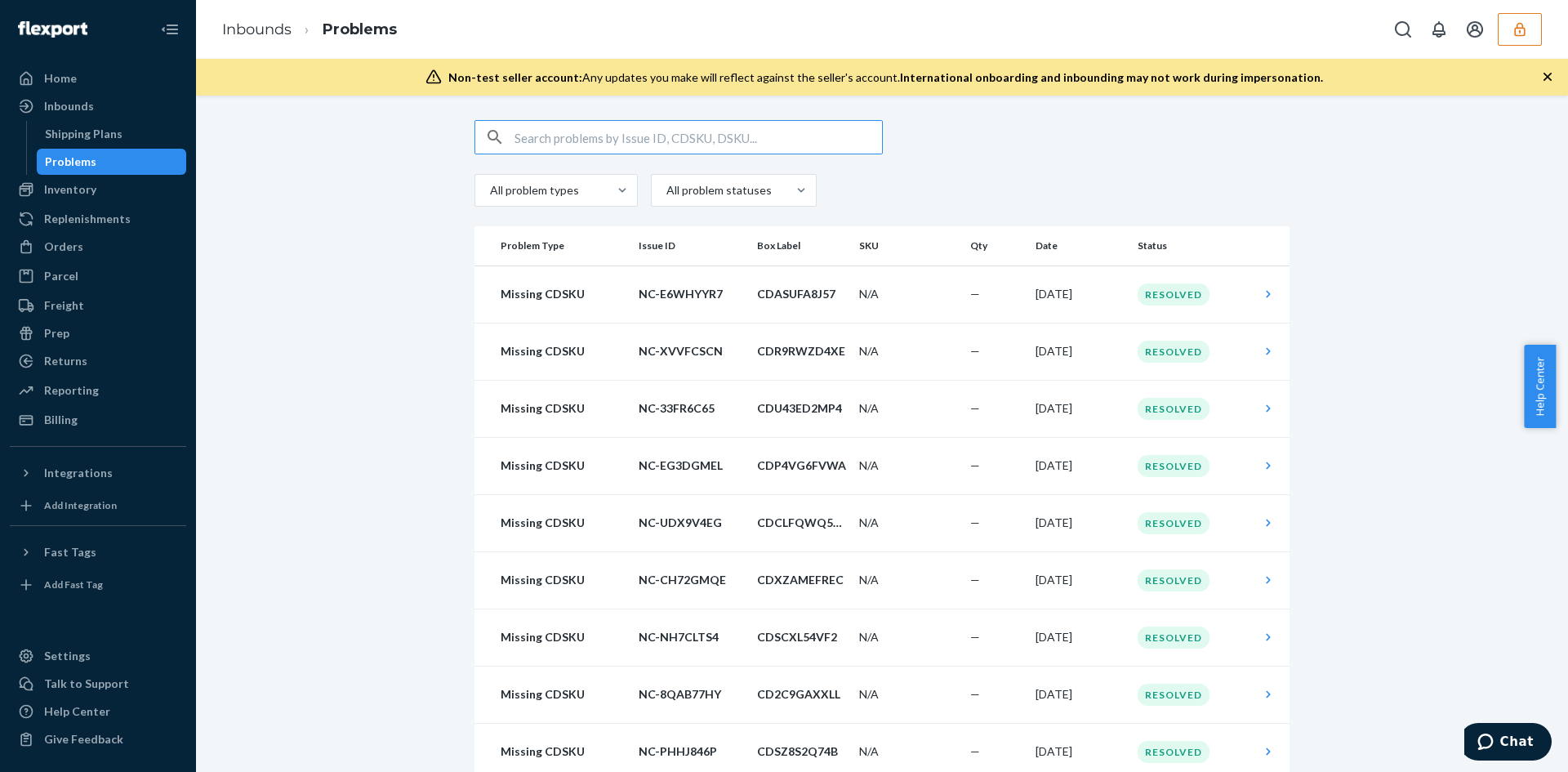
click at [659, 141] on input "text" at bounding box center [698, 136] width 368 height 33
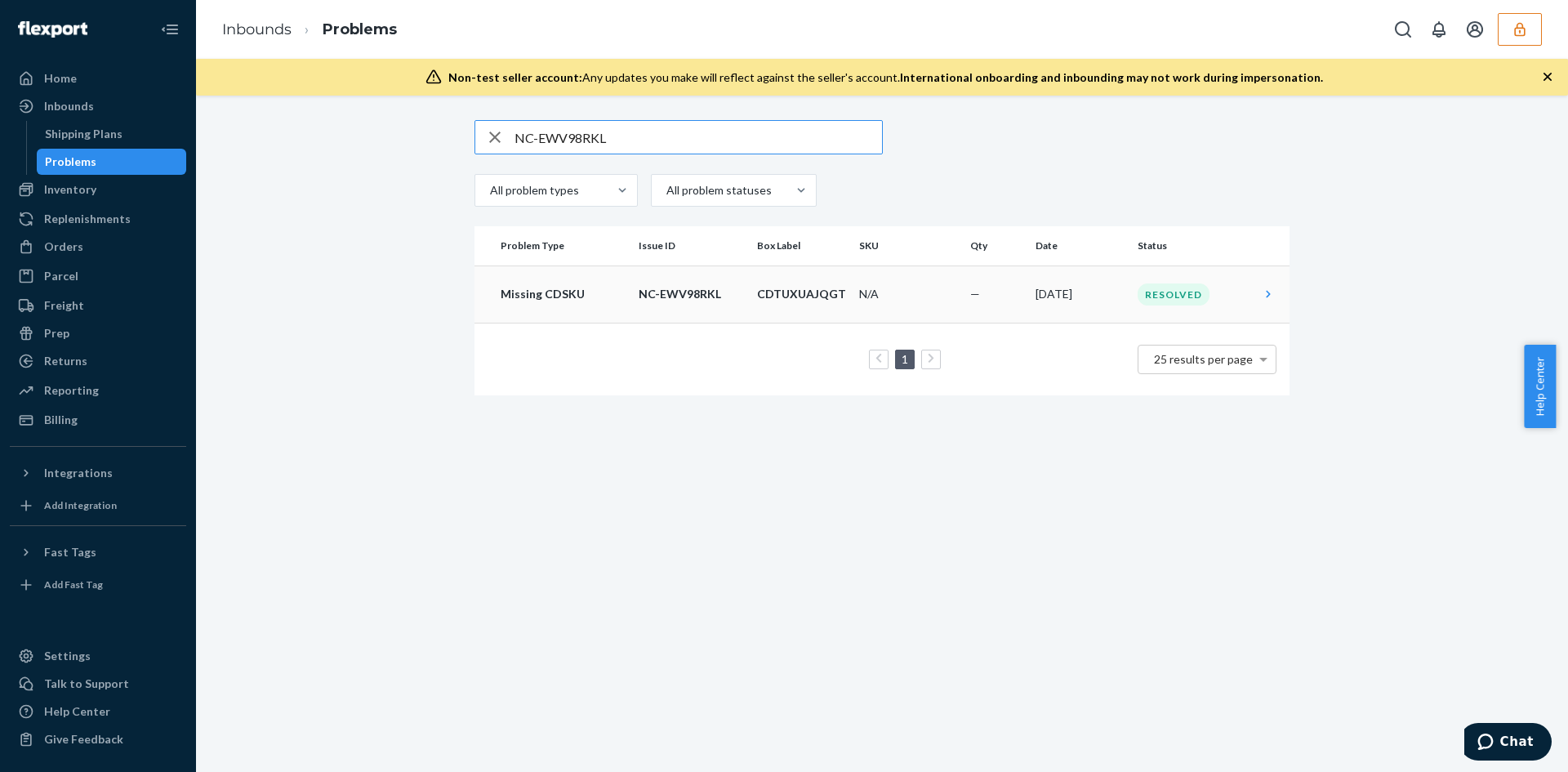
type input "NC-EWV98RKL"
click at [976, 306] on td "—" at bounding box center [996, 294] width 65 height 57
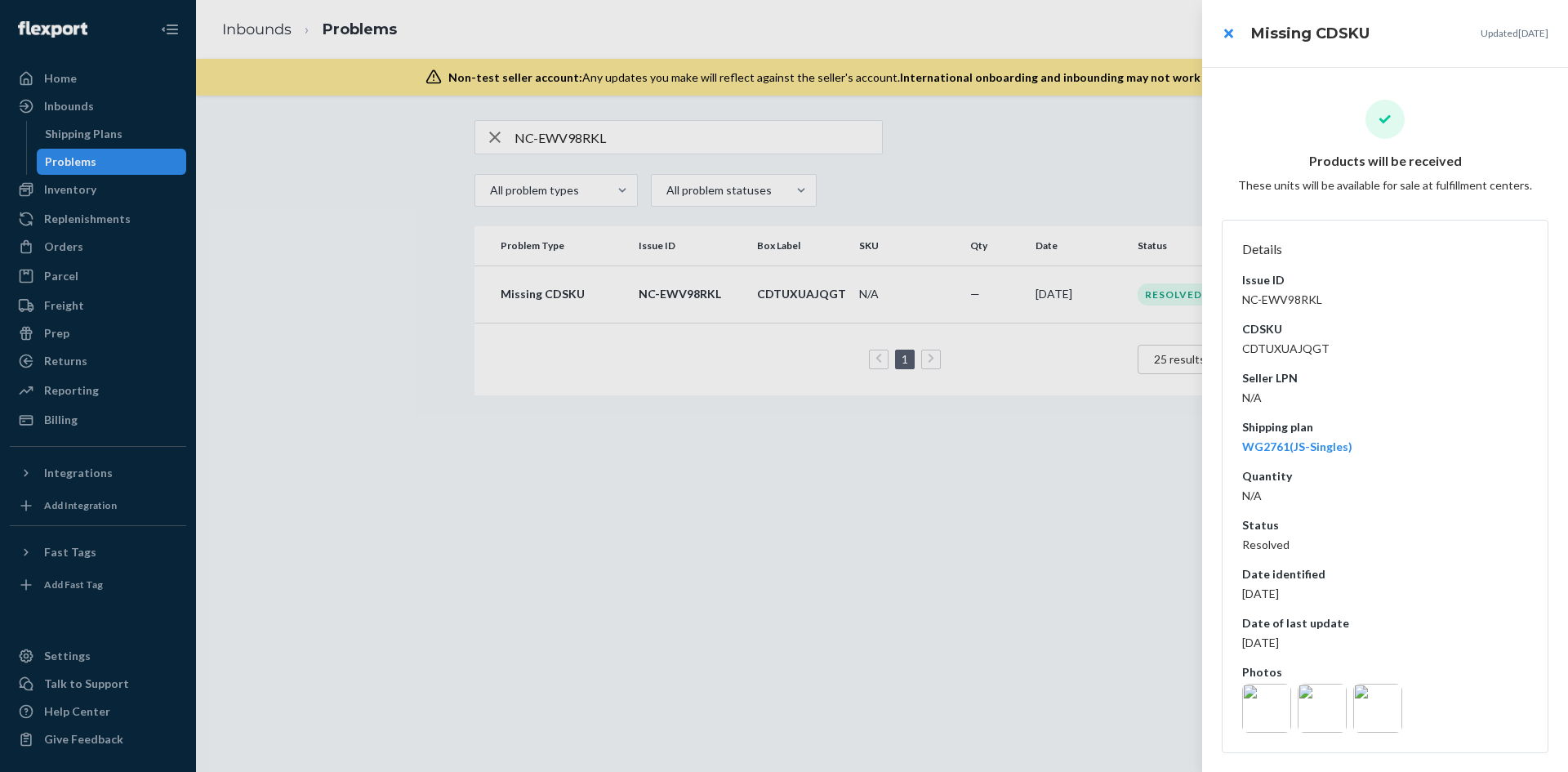
scroll to position [1, 0]
click at [1362, 693] on img at bounding box center [1378, 708] width 49 height 49
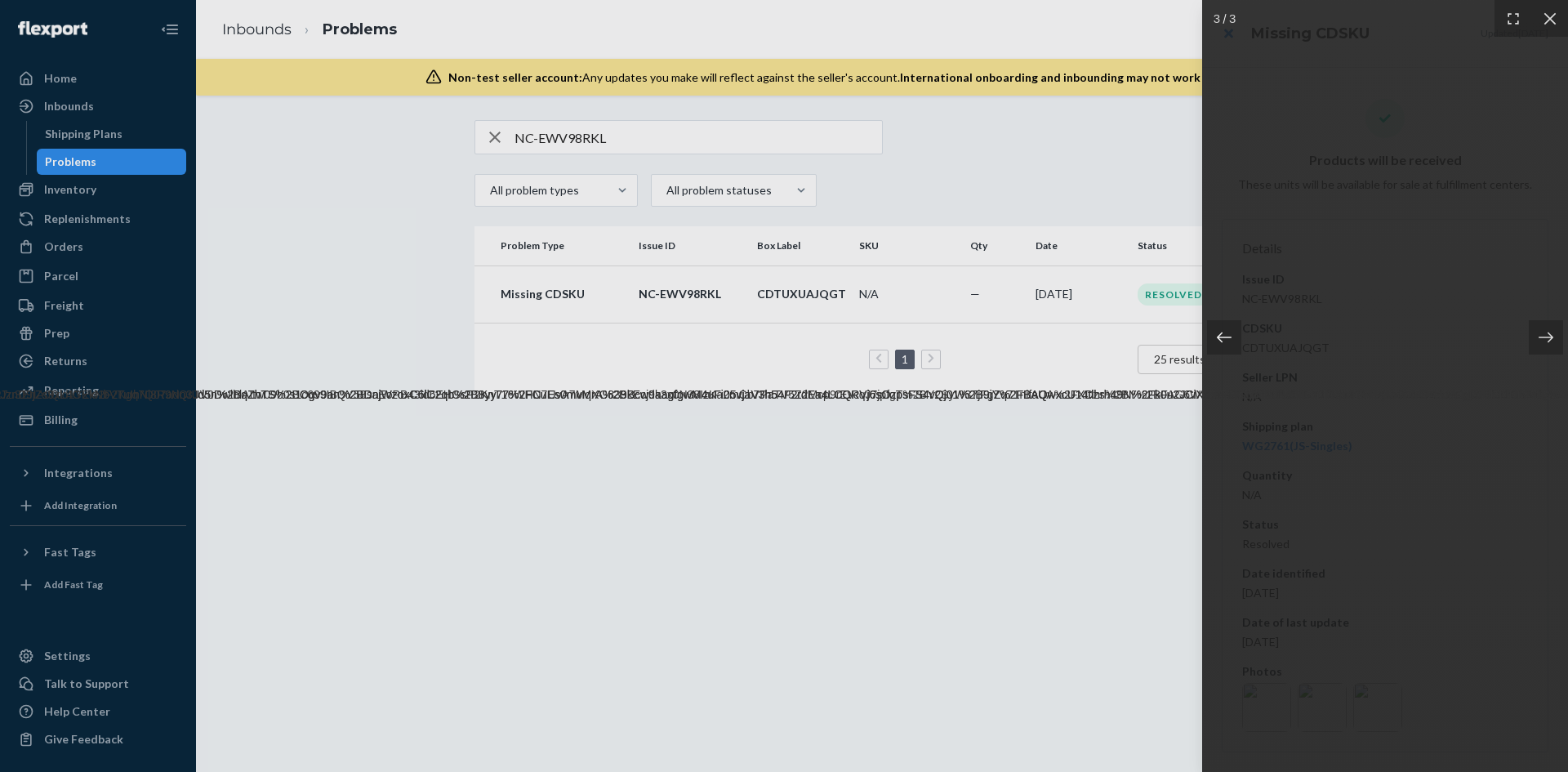
click at [1221, 337] on icon at bounding box center [1225, 337] width 15 height 11
click at [1041, 461] on div at bounding box center [784, 386] width 1568 height 772
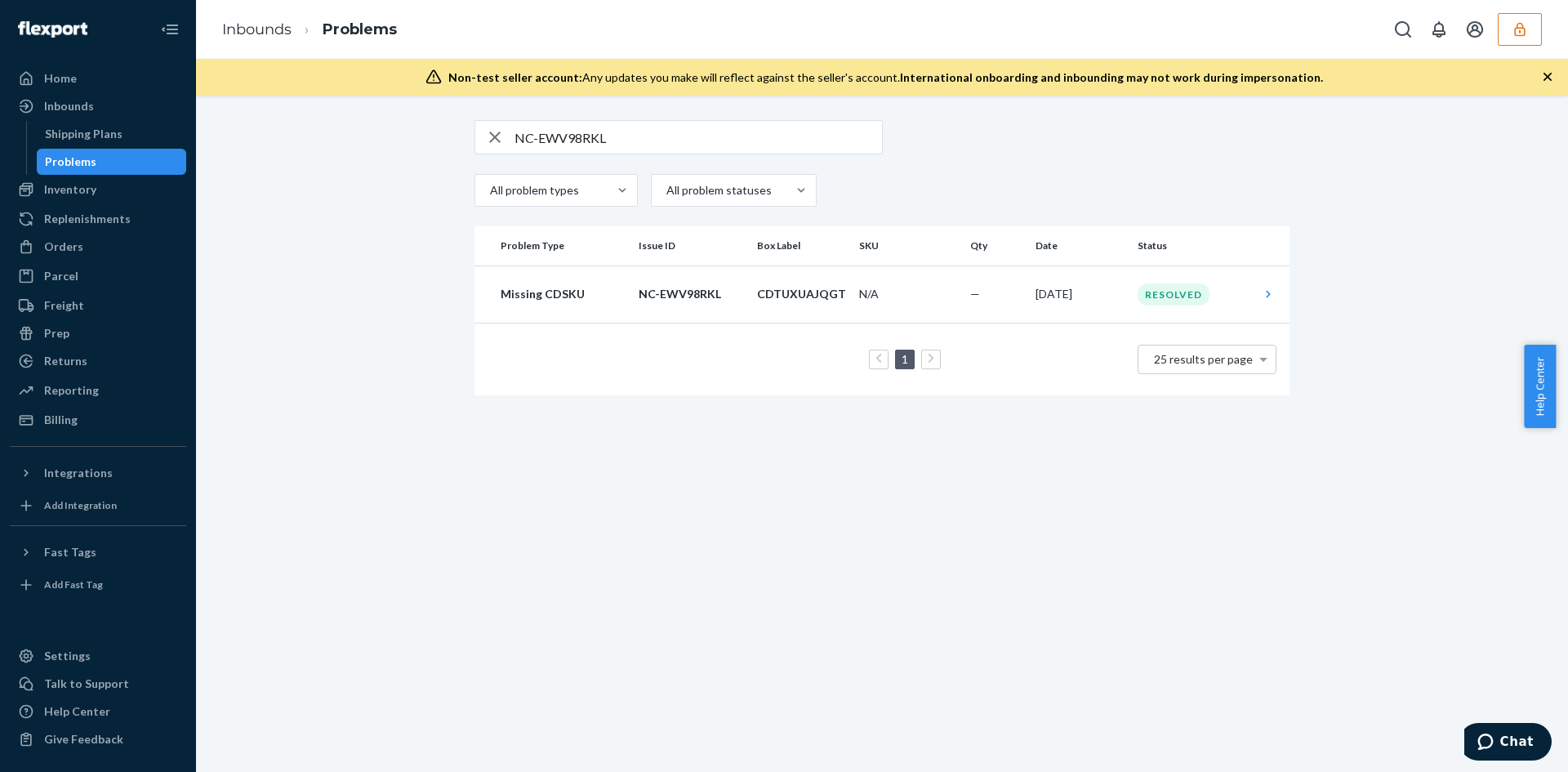
click at [495, 136] on icon "button" at bounding box center [495, 136] width 19 height 33
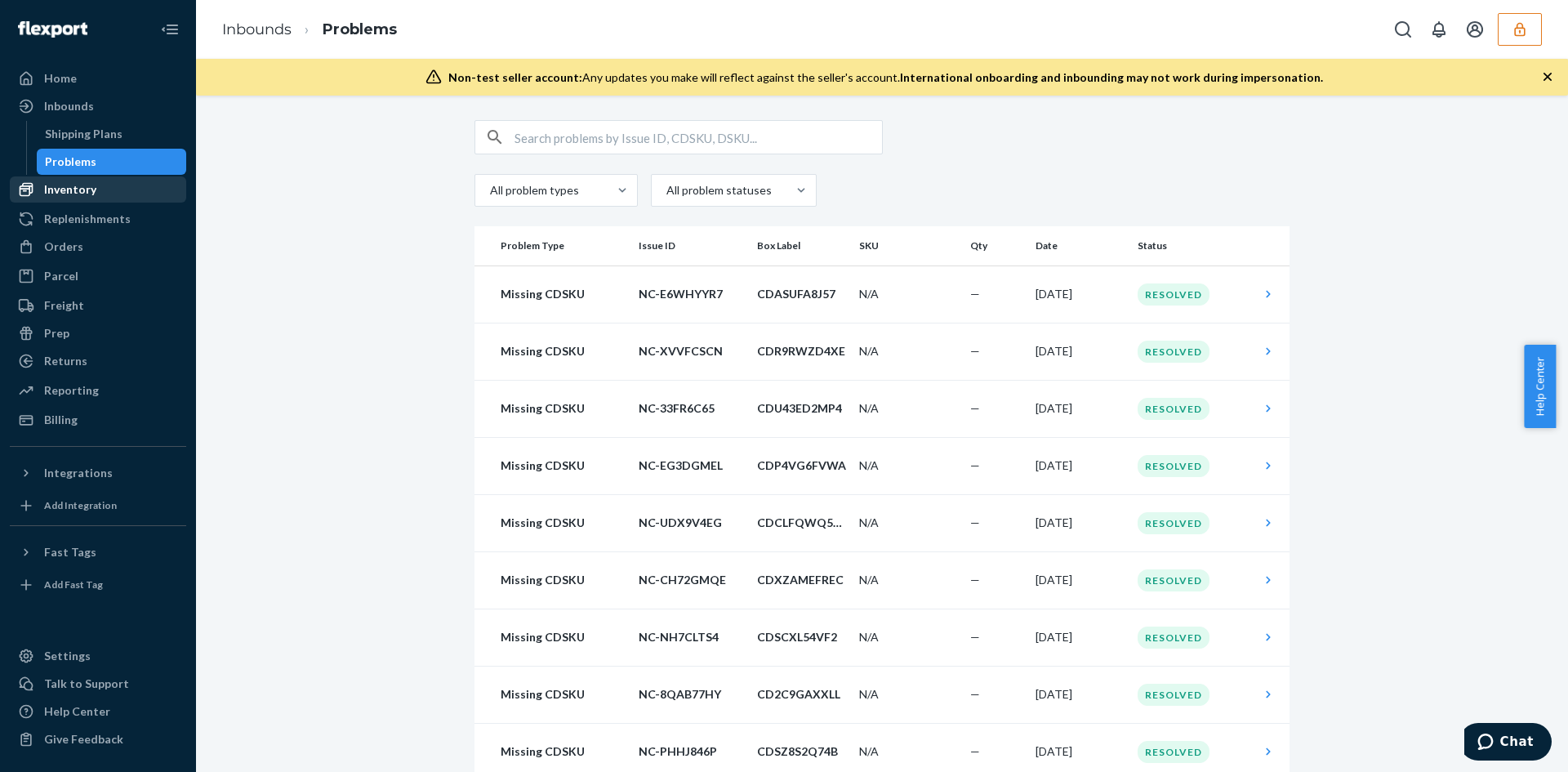
click at [74, 186] on div "Inventory" at bounding box center [70, 190] width 52 height 17
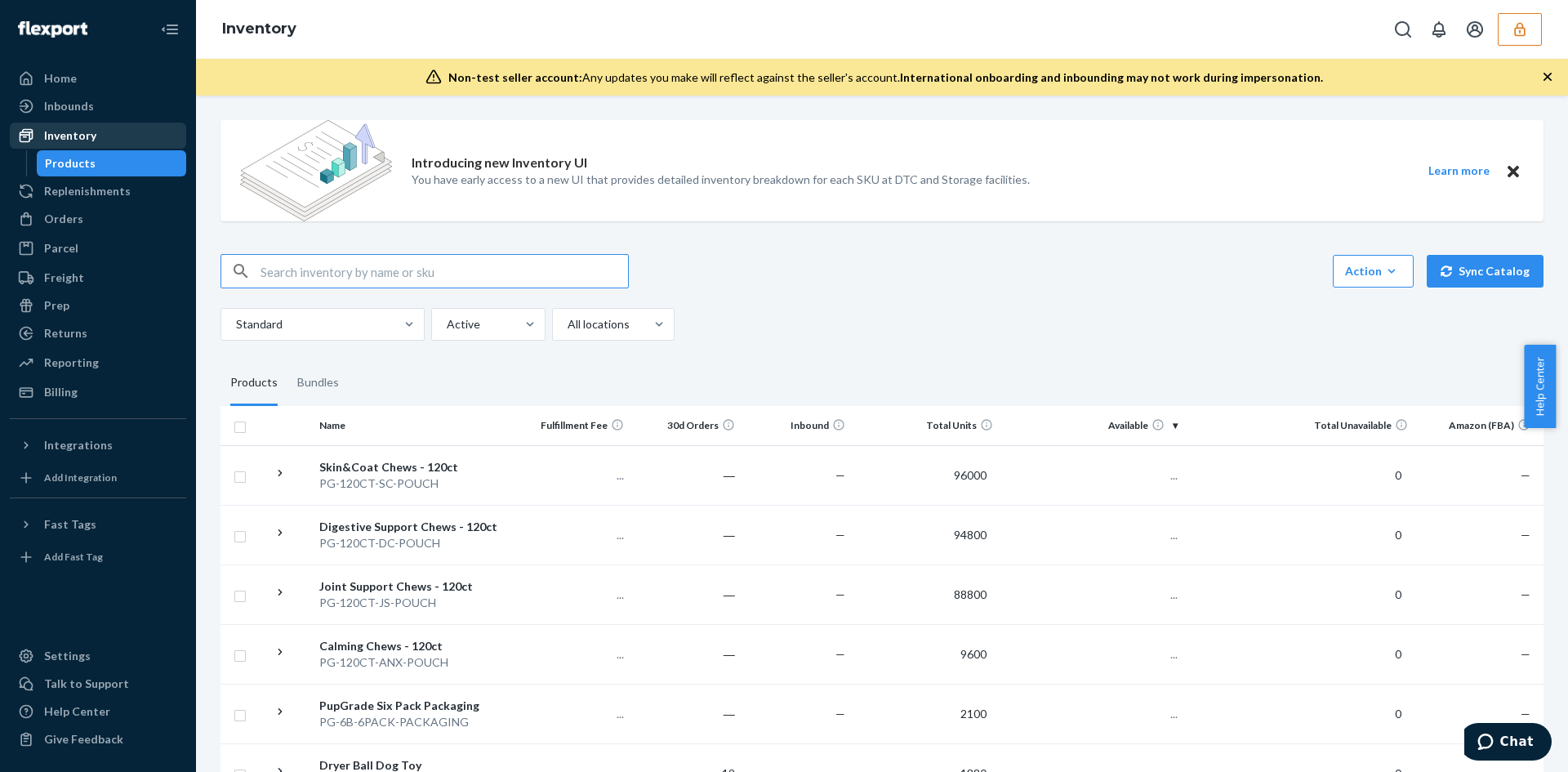
click at [66, 131] on div "Inventory" at bounding box center [70, 136] width 52 height 17
click at [79, 128] on div "Inventory" at bounding box center [70, 136] width 52 height 17
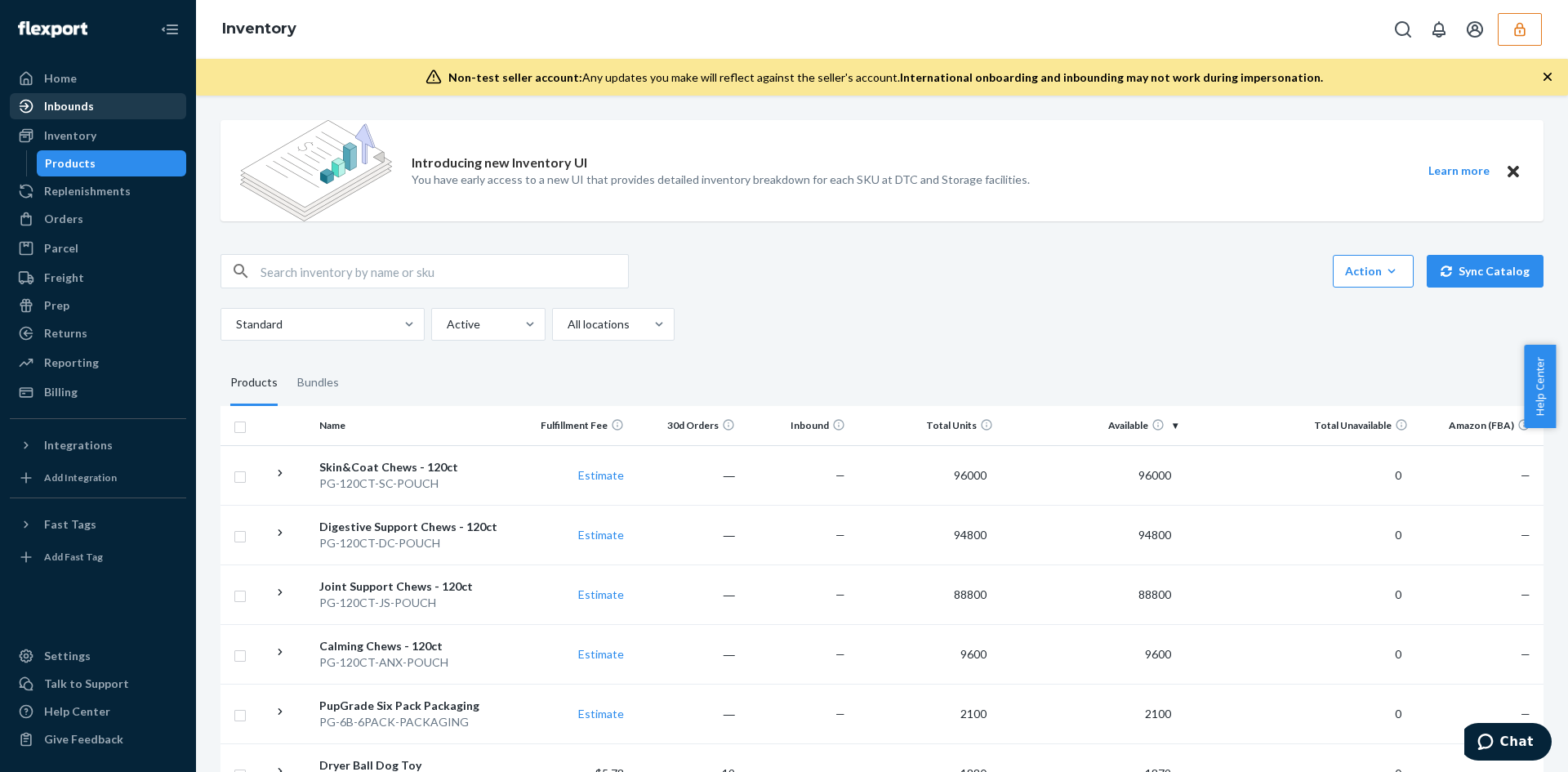
click at [78, 102] on div "Inbounds" at bounding box center [69, 106] width 50 height 17
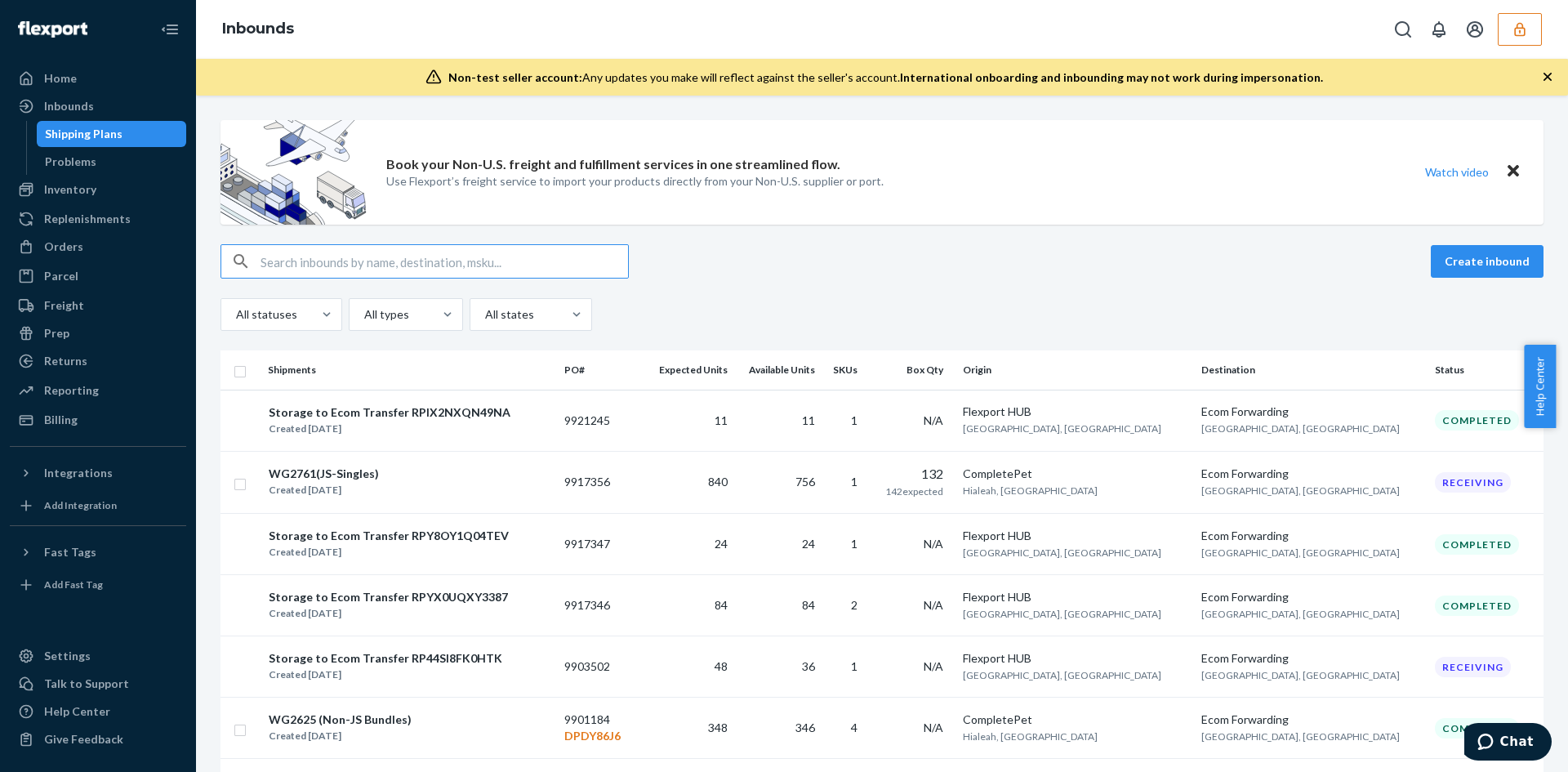
click at [311, 261] on input "text" at bounding box center [444, 261] width 368 height 33
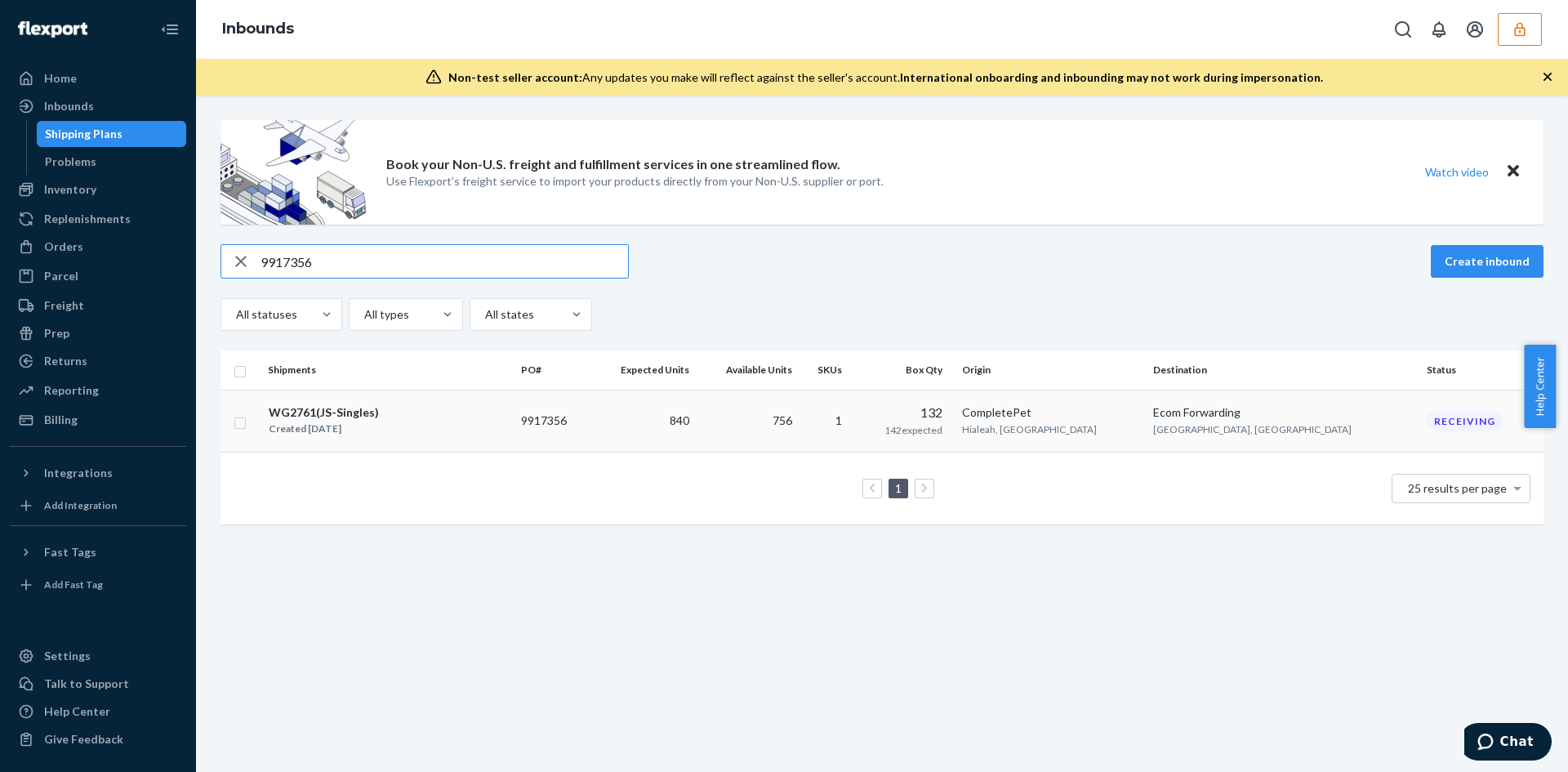
type input "9917356"
drag, startPoint x: 375, startPoint y: 411, endPoint x: 273, endPoint y: 414, distance: 102.0
click at [273, 414] on div "WG2761(JS-Singles) Created [DATE]" at bounding box center [388, 420] width 240 height 34
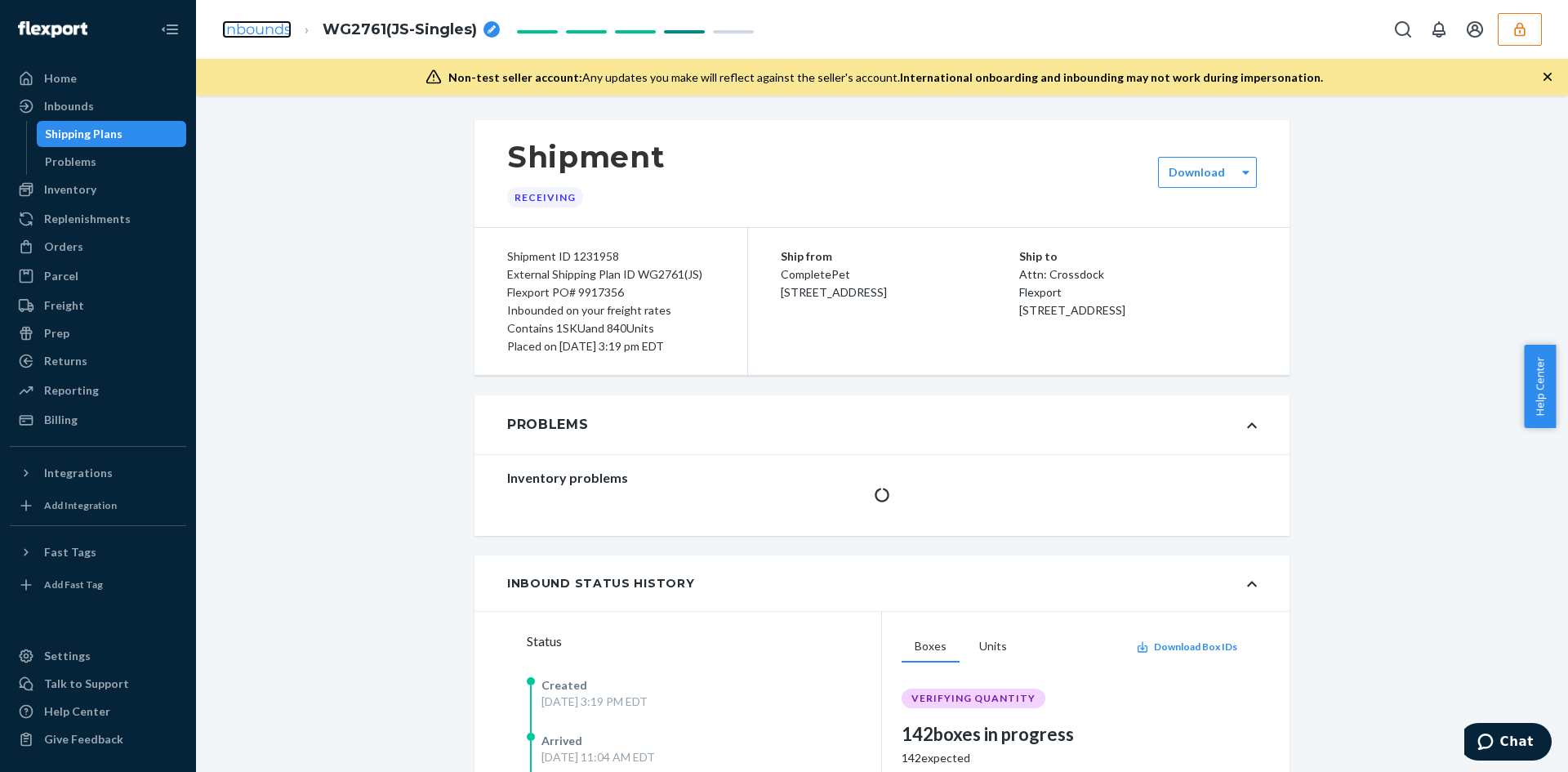
click at [254, 23] on link "Inbounds" at bounding box center [256, 28] width 69 height 18
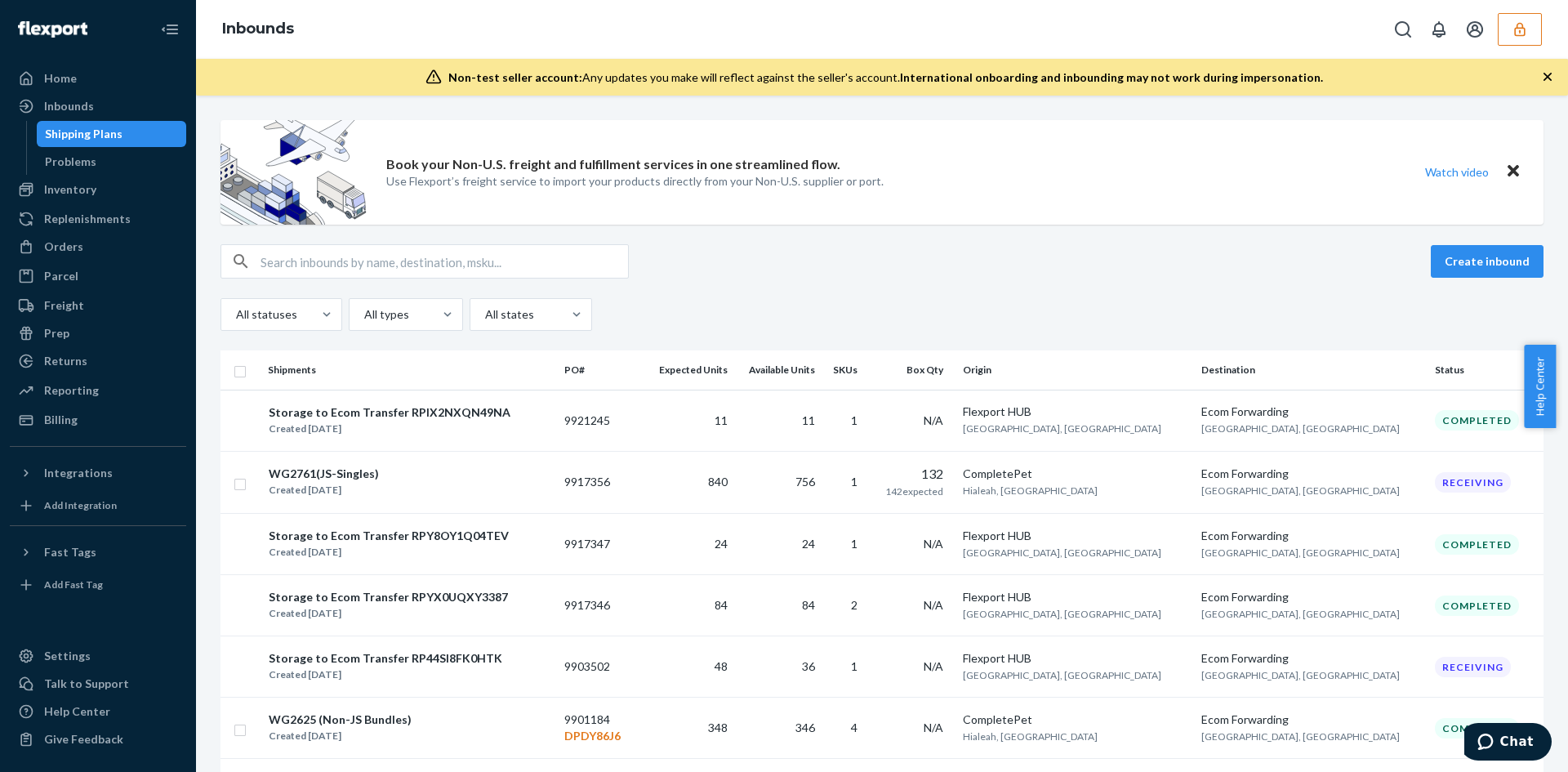
drag, startPoint x: 1335, startPoint y: 489, endPoint x: 1355, endPoint y: 483, distance: 20.9
click at [1355, 483] on td "Ecom Forwarding [GEOGRAPHIC_DATA], [GEOGRAPHIC_DATA]" at bounding box center [1312, 482] width 234 height 63
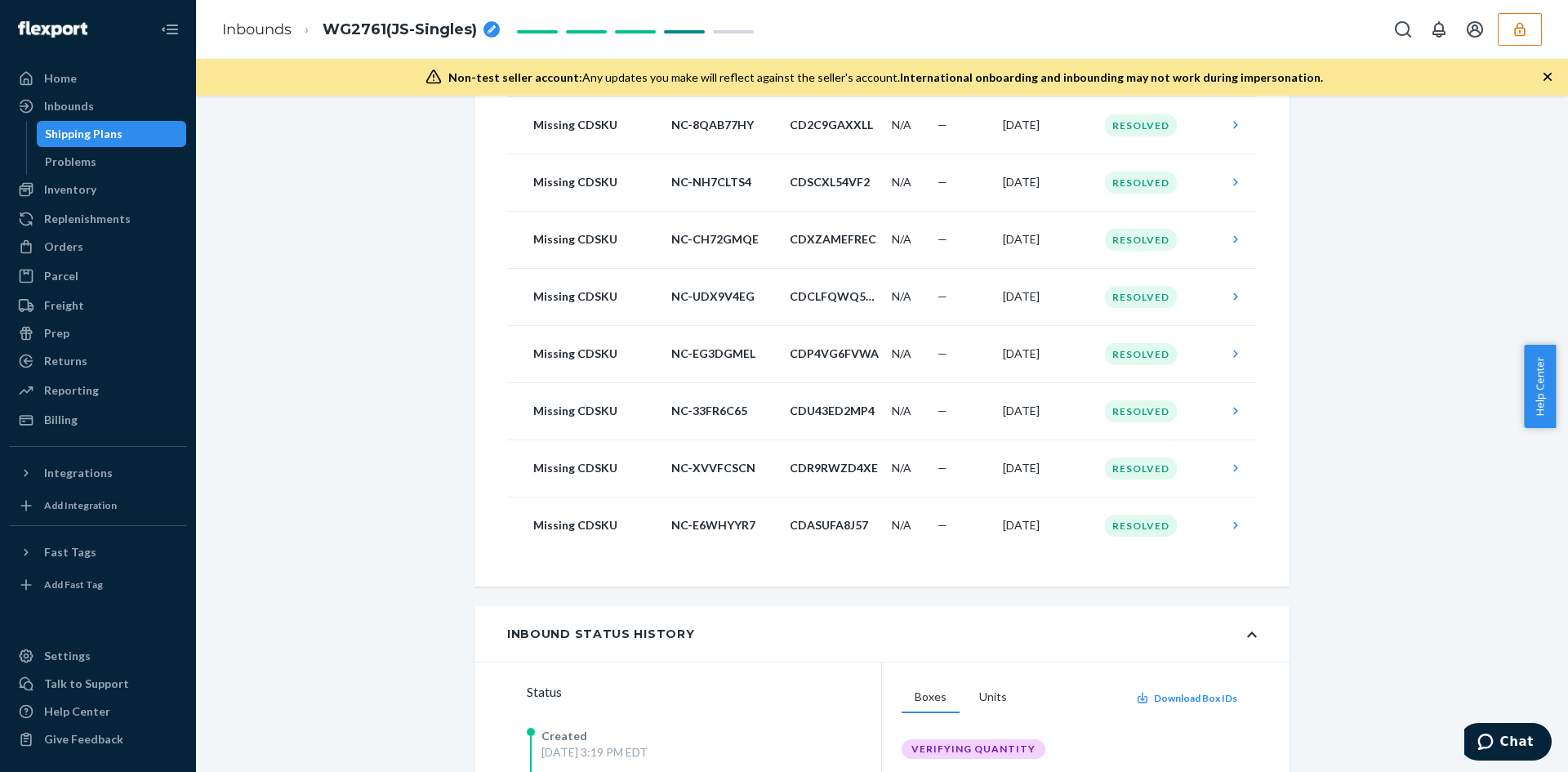
scroll to position [4411, 0]
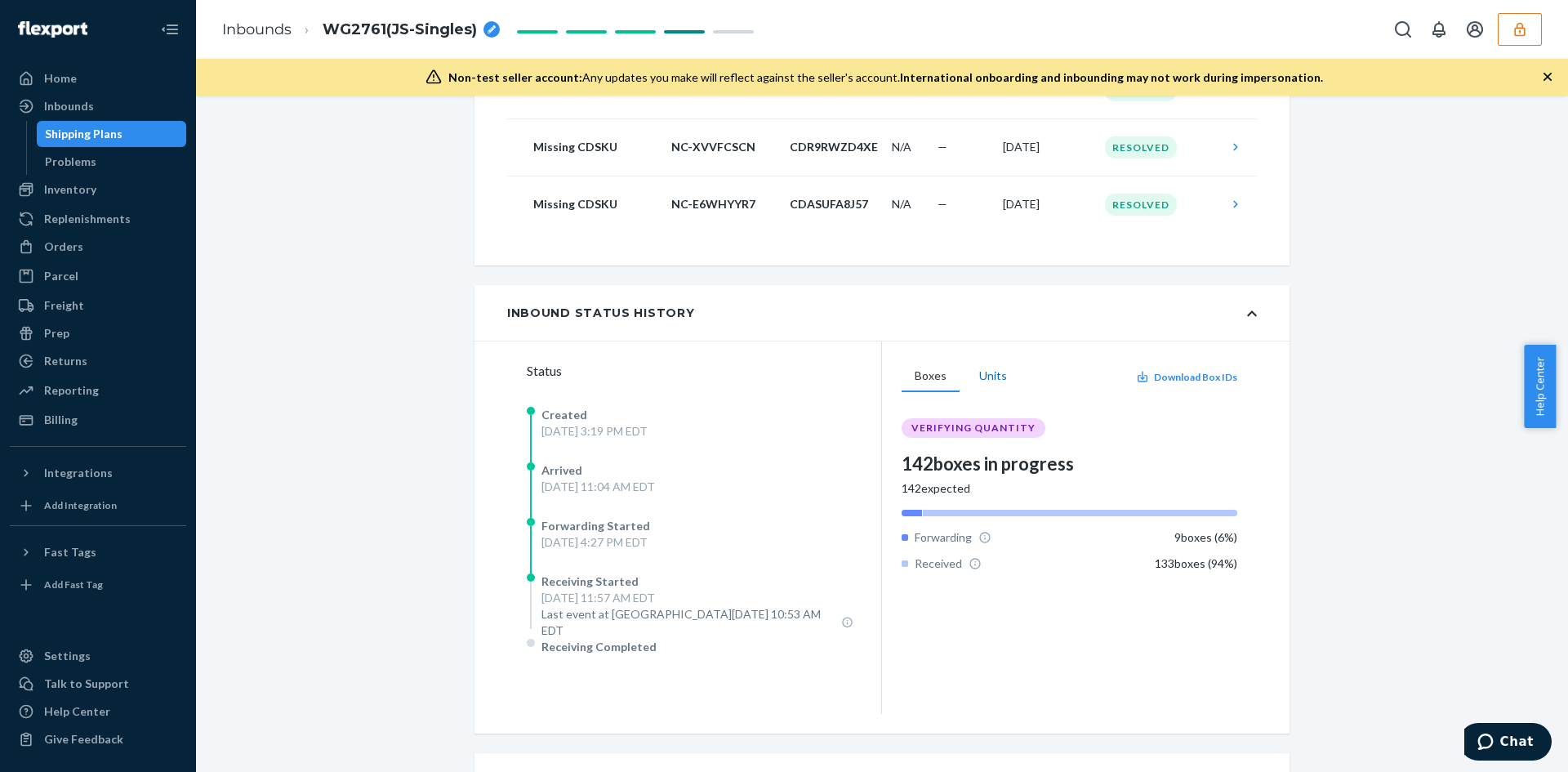
click at [990, 378] on button "Units" at bounding box center [993, 376] width 54 height 31
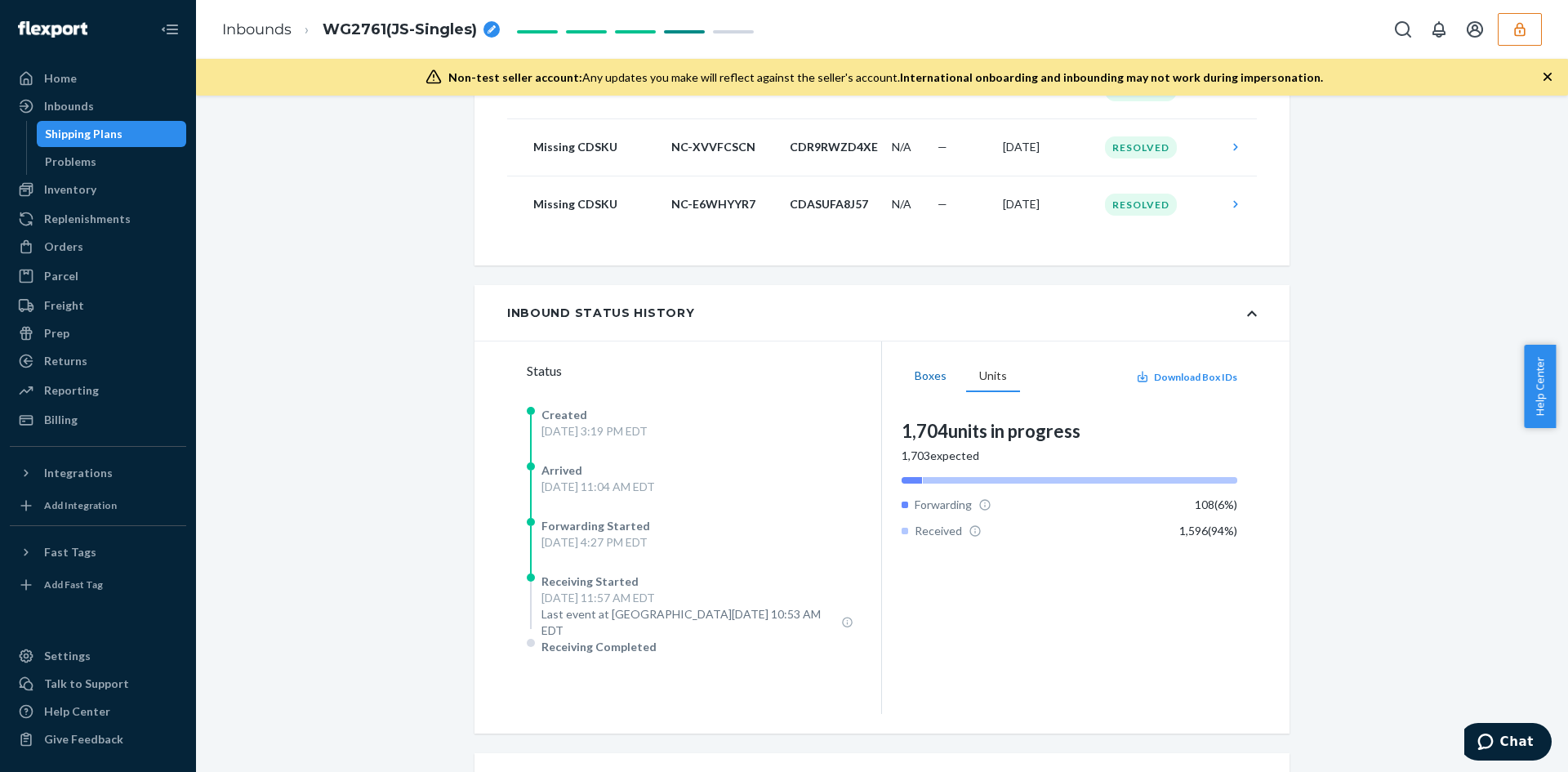
click at [907, 372] on button "Boxes" at bounding box center [930, 376] width 58 height 31
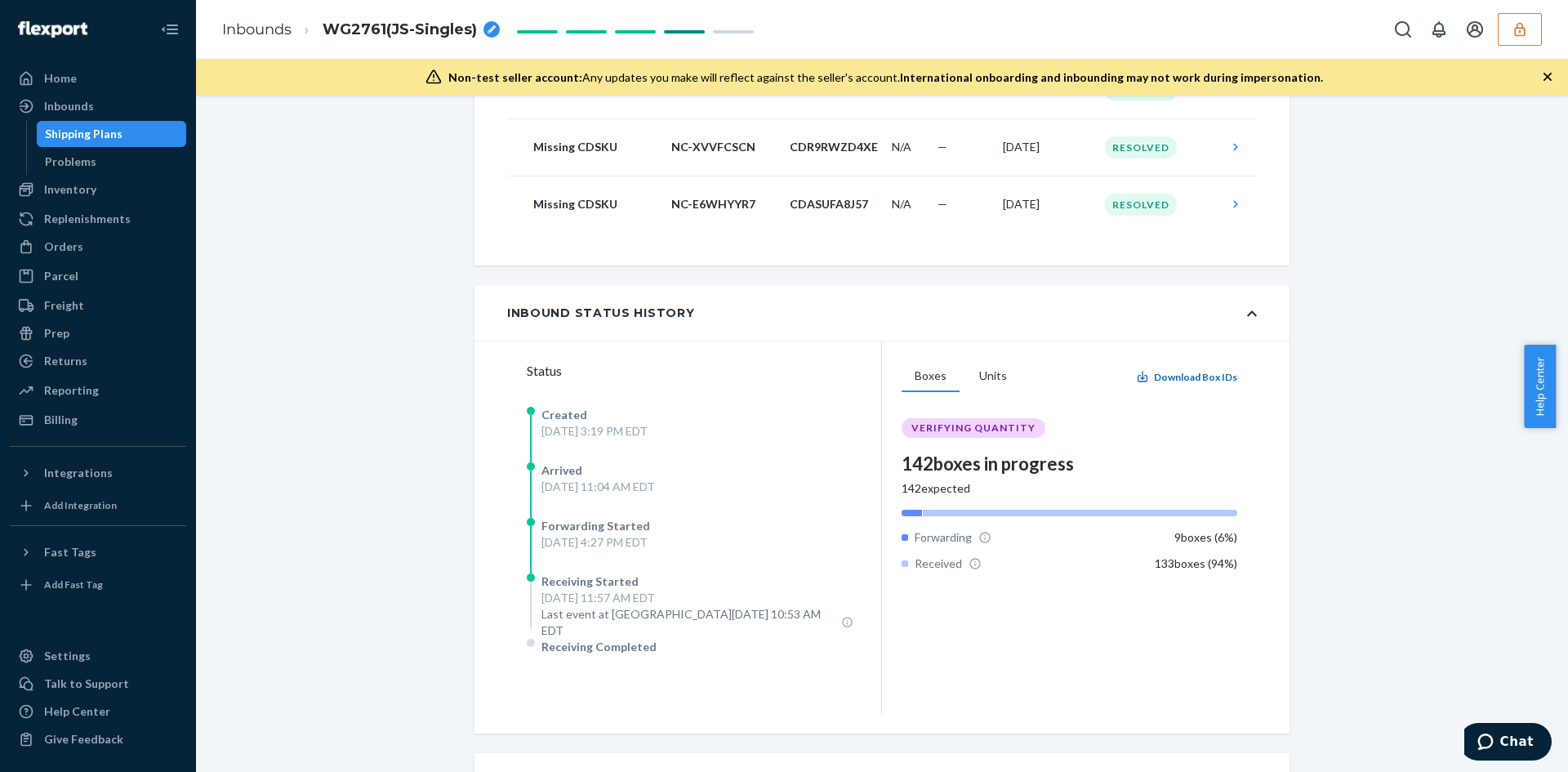
click at [1168, 377] on button "Download Box IDs" at bounding box center [1186, 377] width 101 height 14
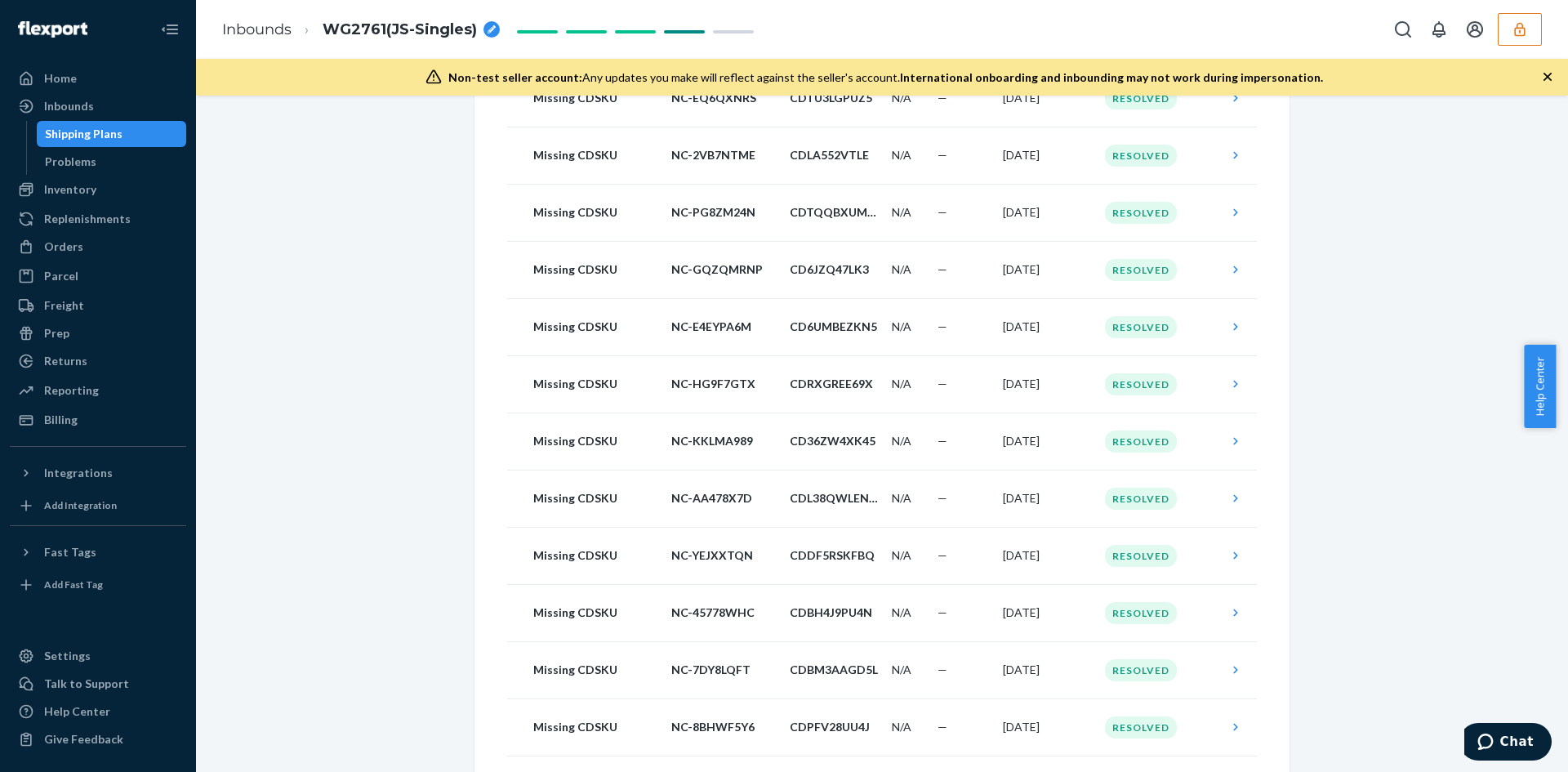
scroll to position [0, 0]
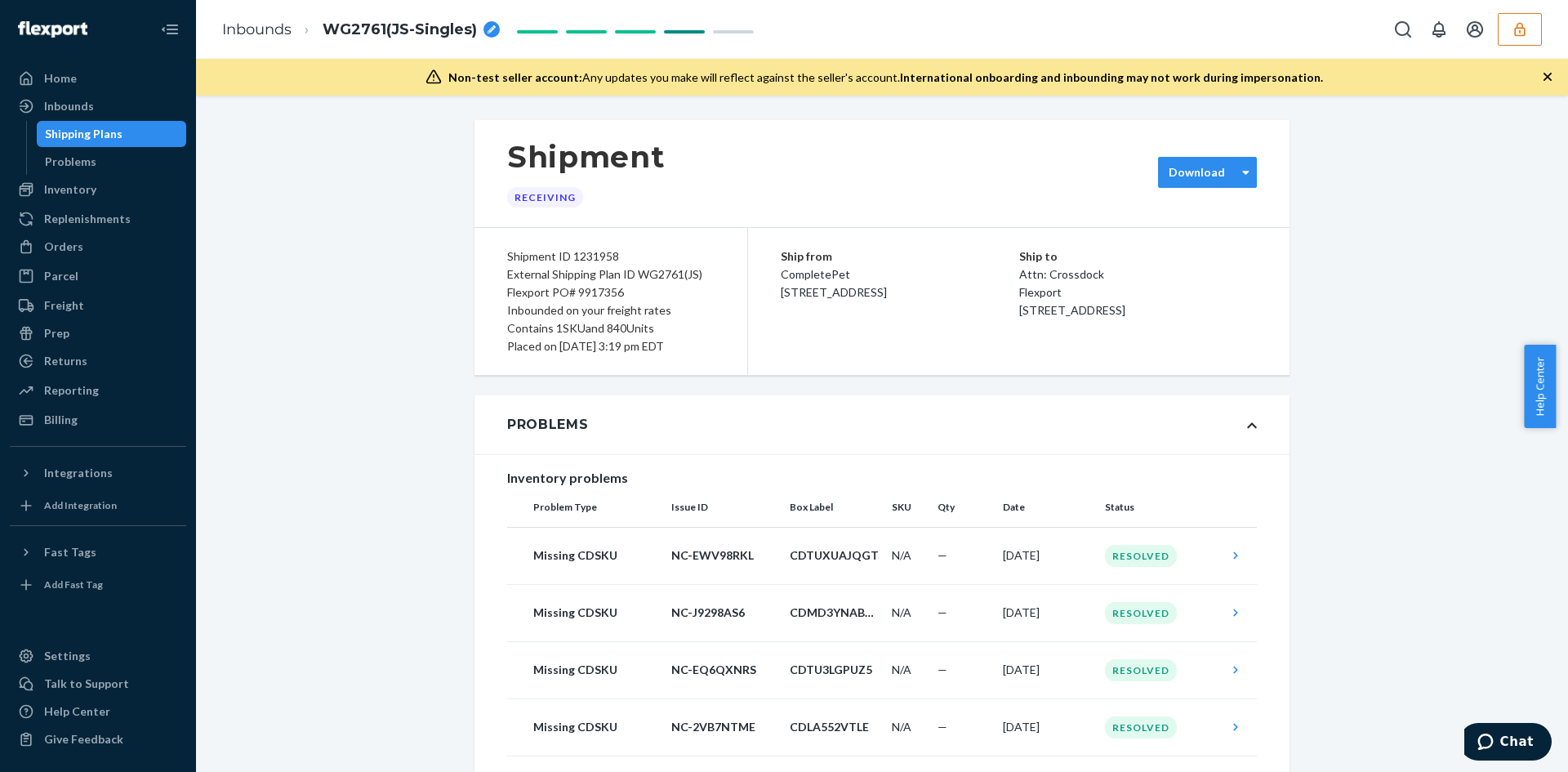
click at [1175, 167] on label "Download" at bounding box center [1196, 172] width 56 height 17
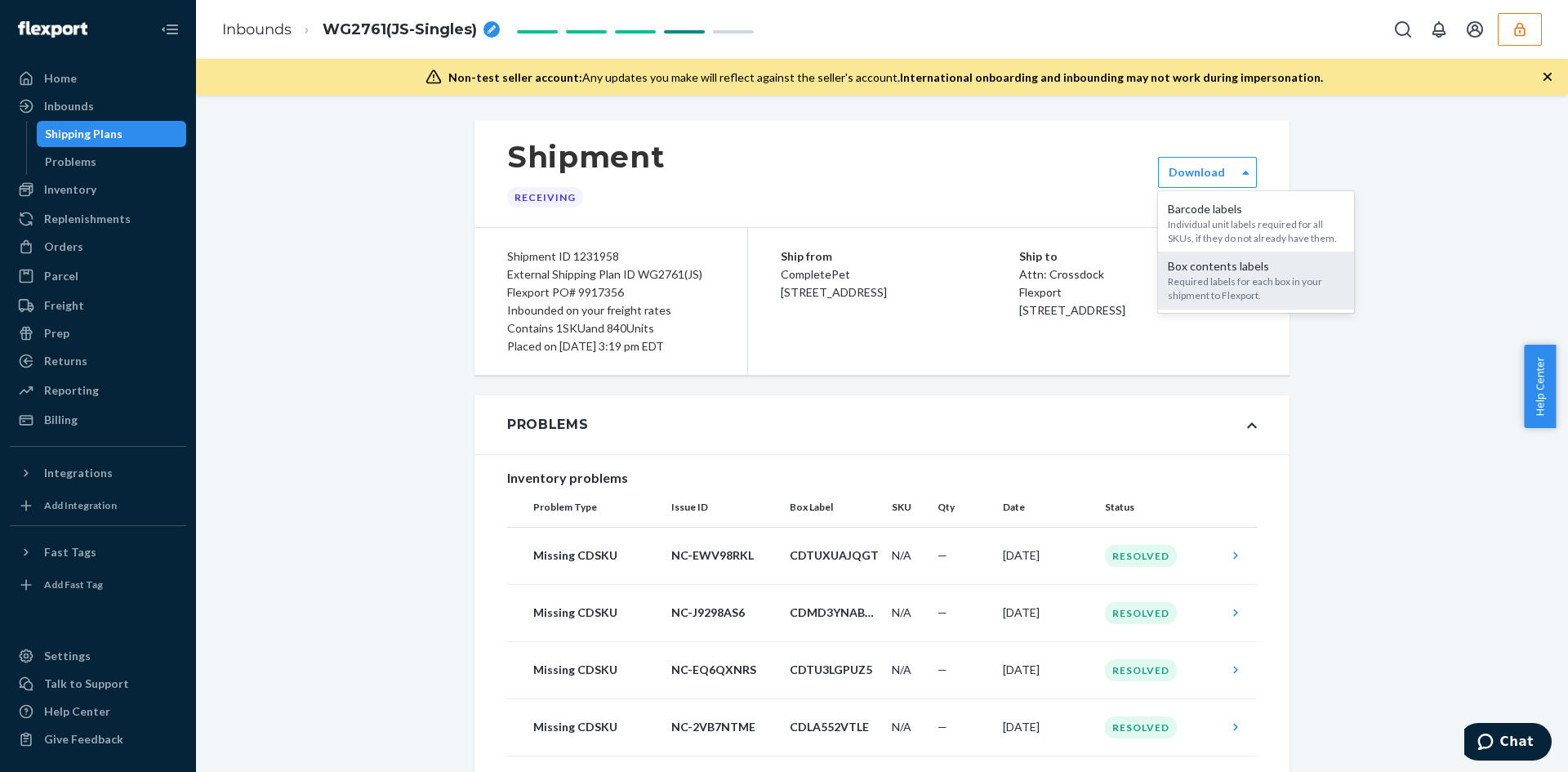
click at [1190, 275] on div "Required labels for each box in your shipment to Flexport." at bounding box center [1256, 288] width 177 height 28
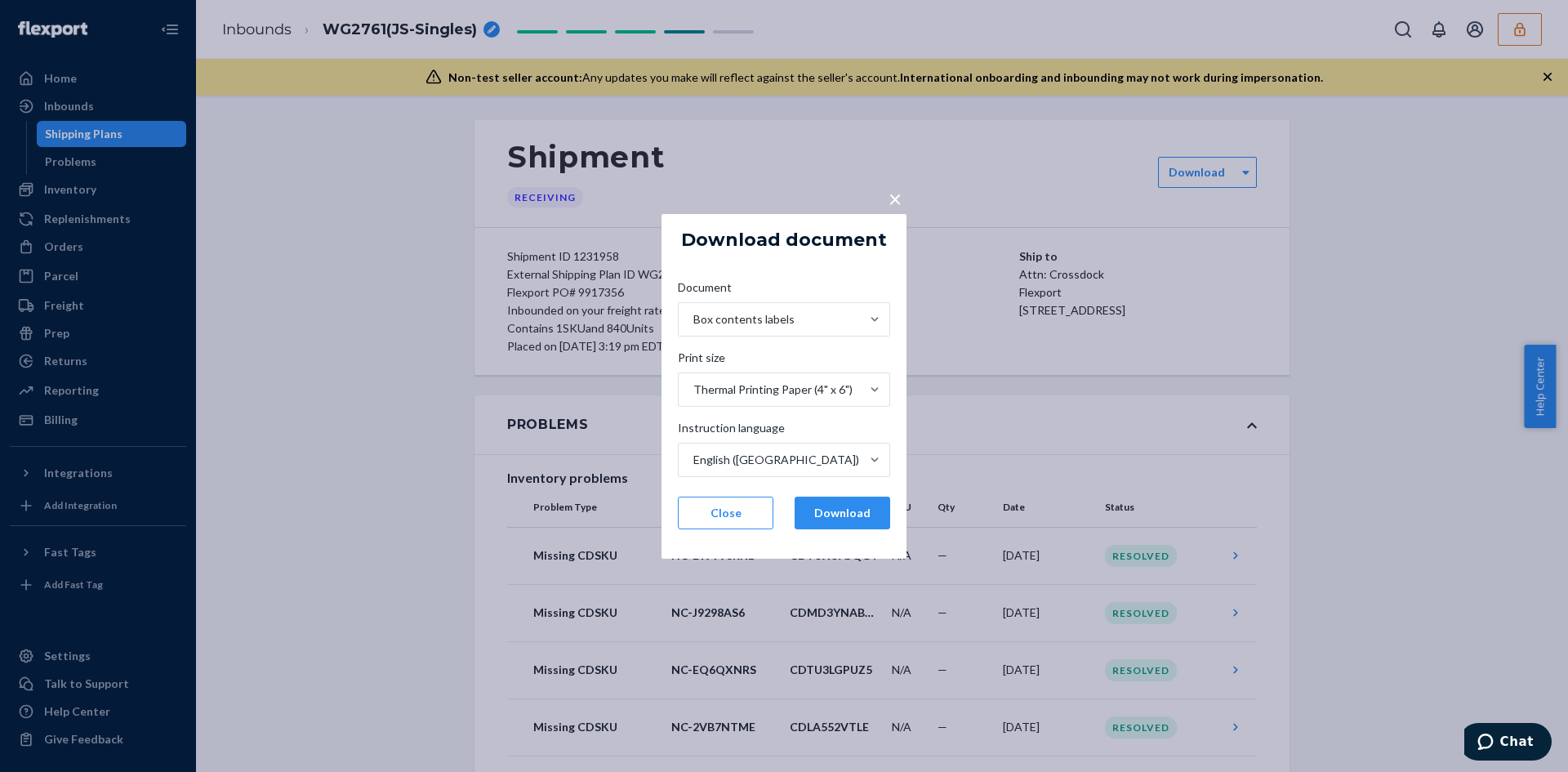
click at [893, 212] on span "×" at bounding box center [896, 198] width 13 height 28
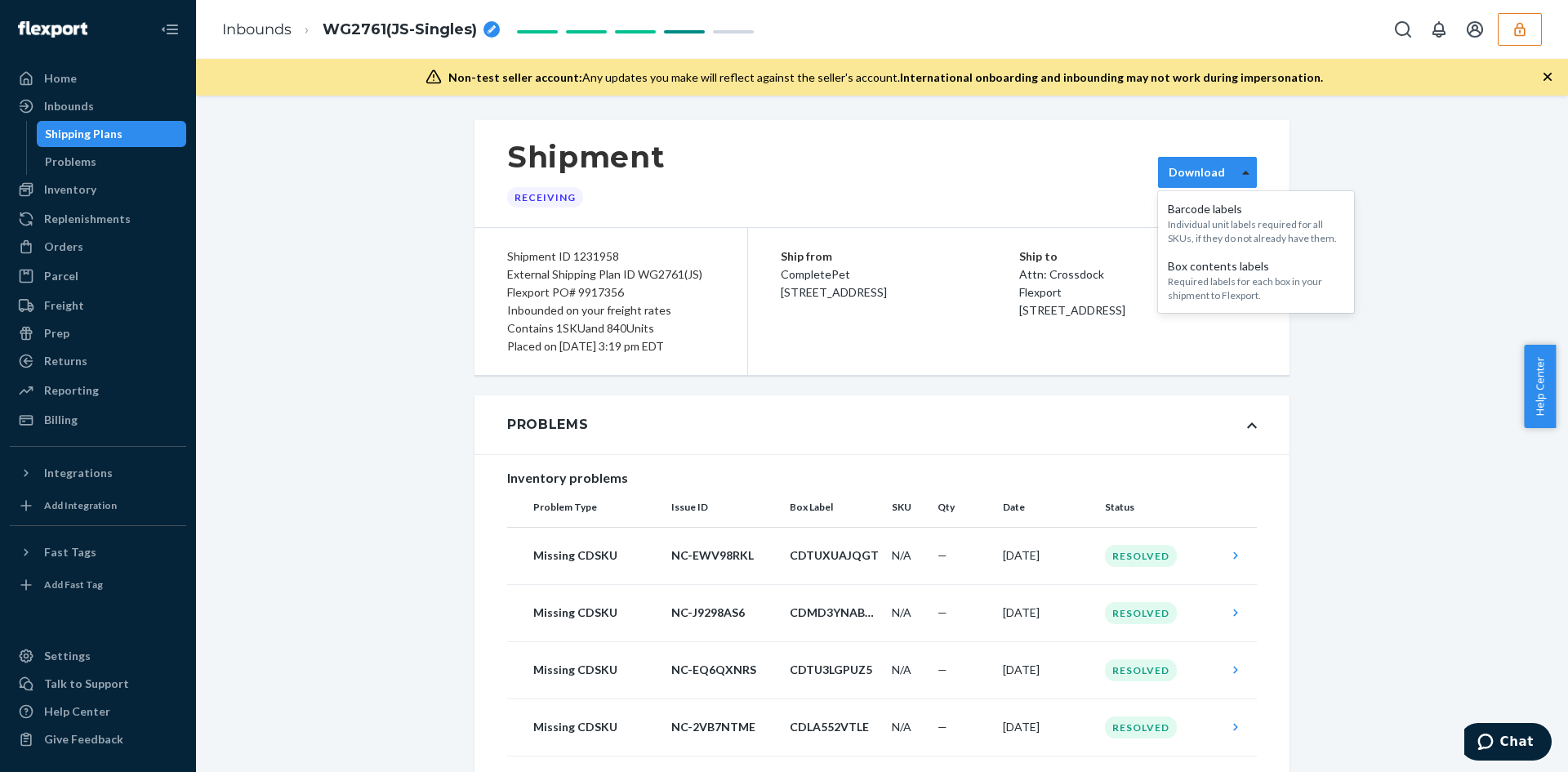
click at [1236, 177] on div at bounding box center [1246, 172] width 20 height 24
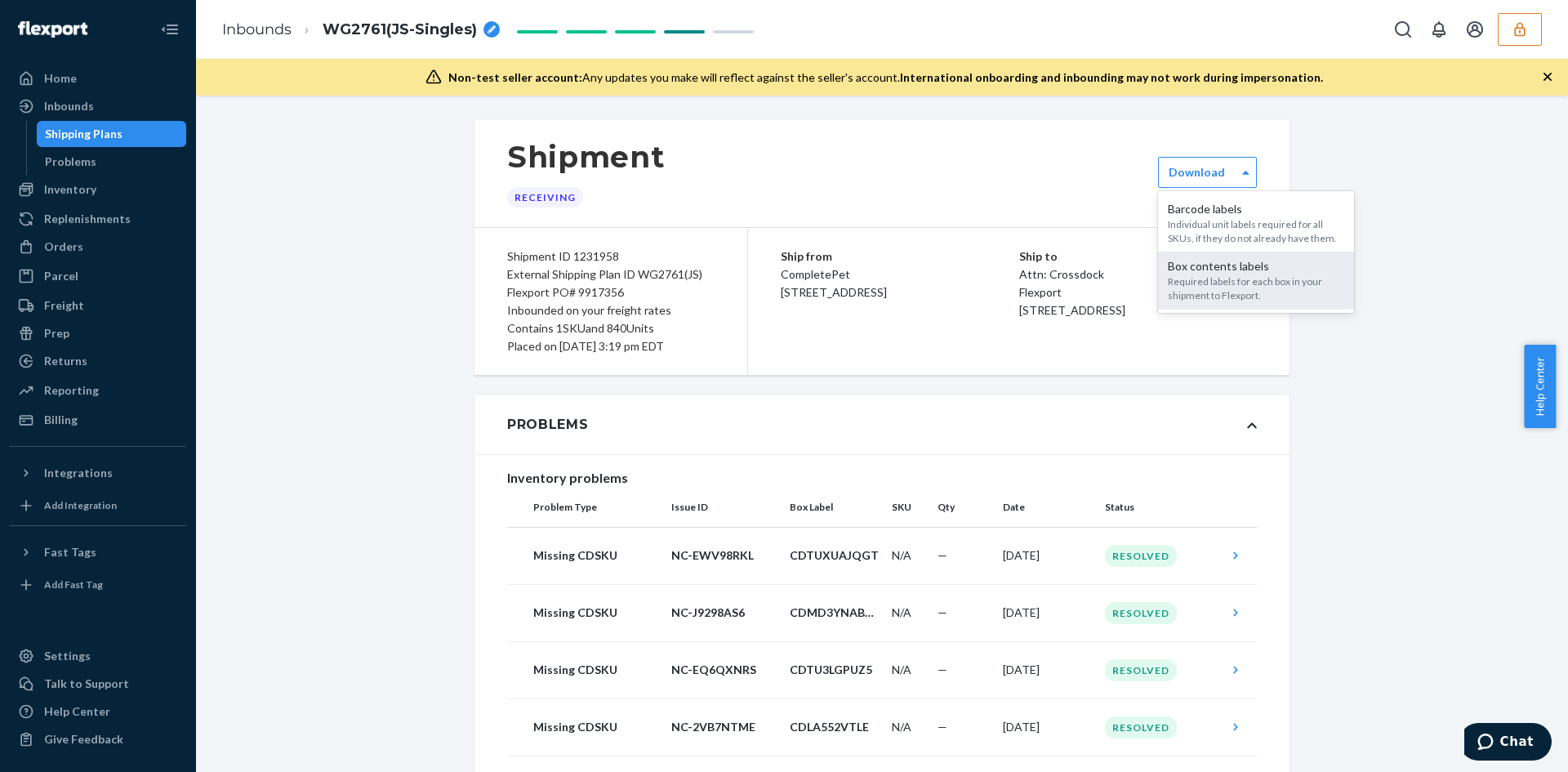
click at [1286, 306] on div "Box contents labels Required labels for each box in your shipment to Flexport." at bounding box center [1256, 280] width 196 height 57
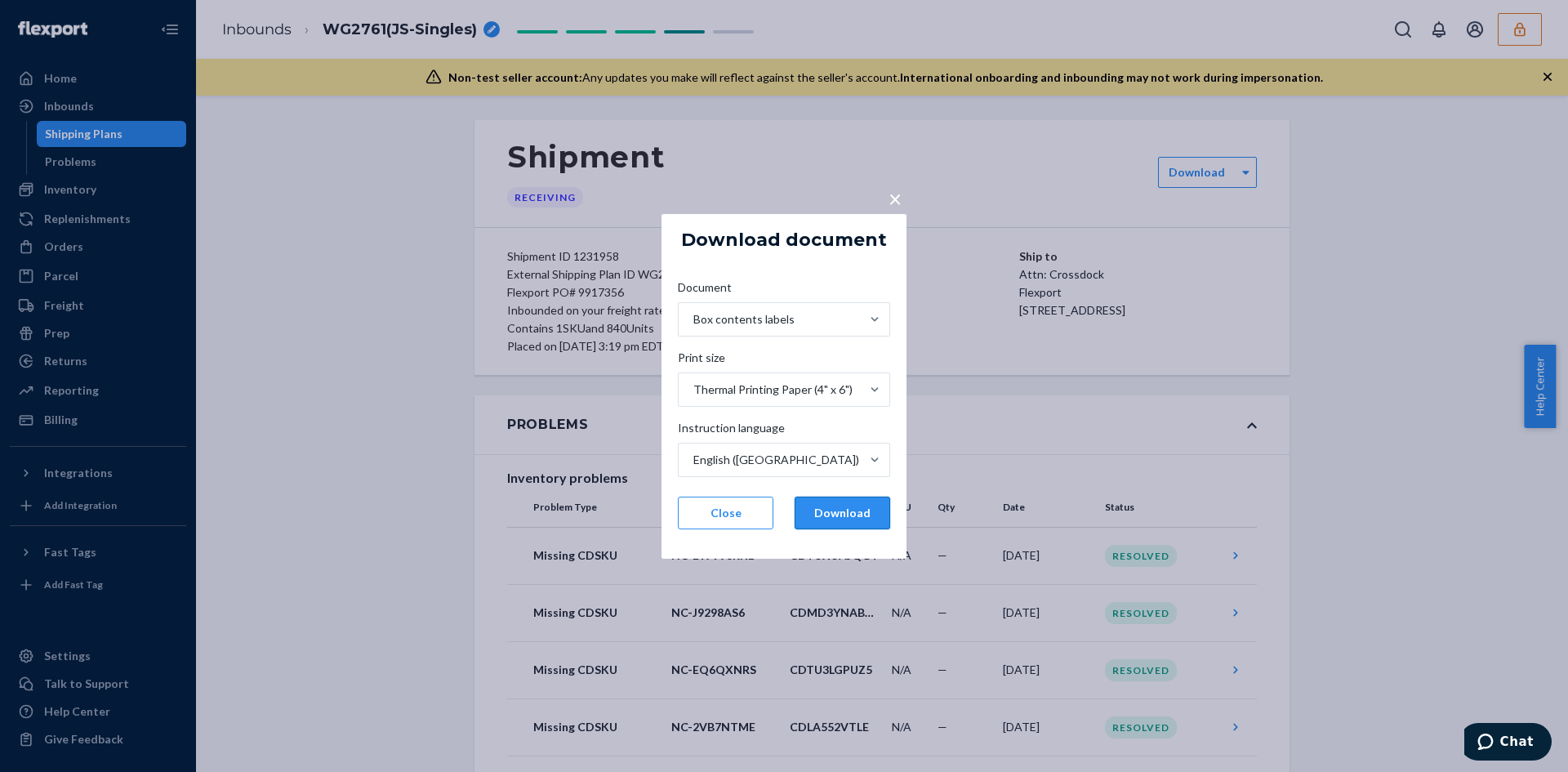
click at [863, 524] on button "Download" at bounding box center [842, 512] width 95 height 33
click at [895, 208] on span "×" at bounding box center [896, 198] width 13 height 28
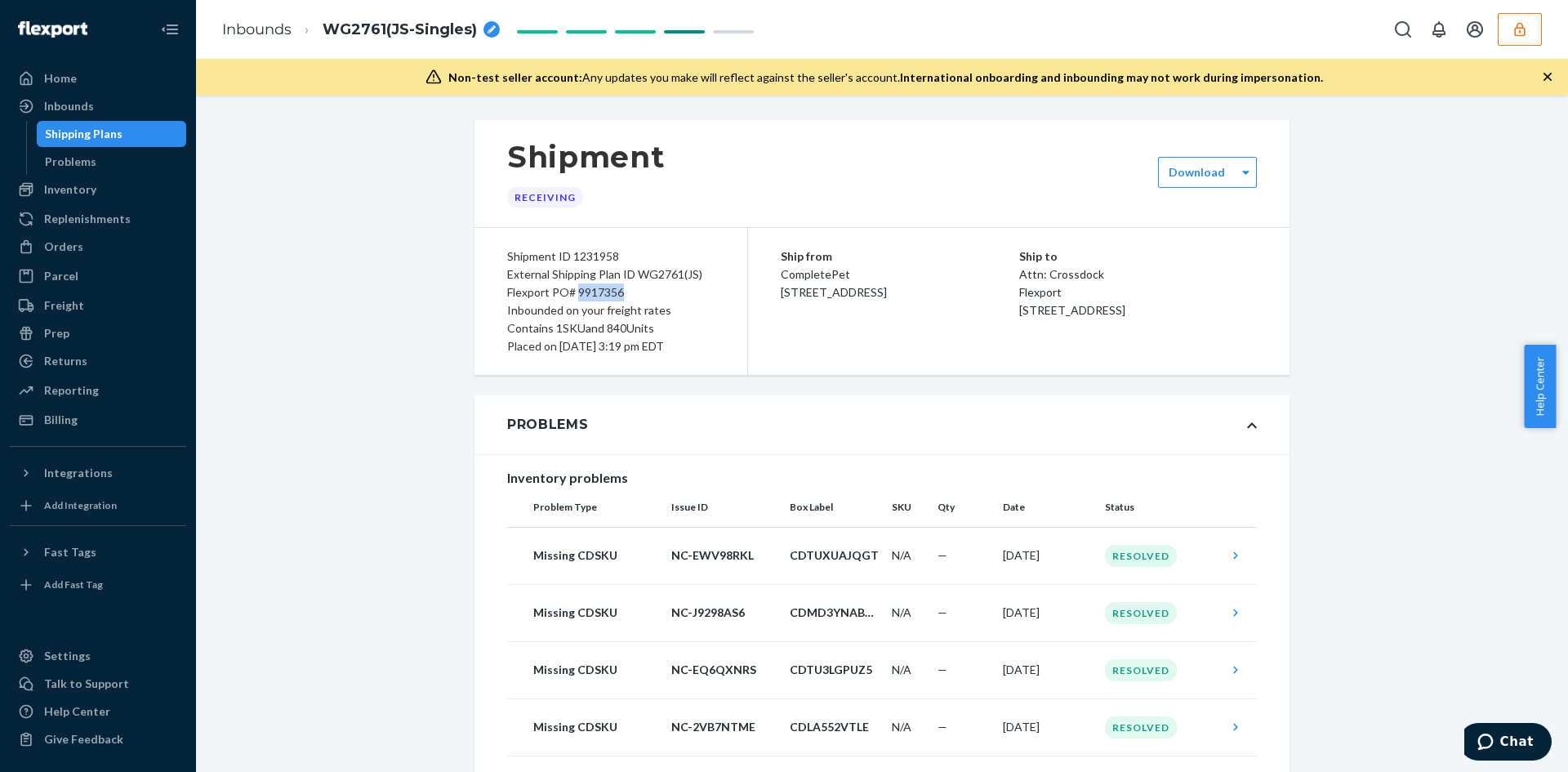
drag, startPoint x: 619, startPoint y: 292, endPoint x: 573, endPoint y: 291, distance: 46.0
click at [573, 291] on div "Flexport PO# 9917356" at bounding box center [611, 292] width 208 height 18
copy div "9917356"
